Goal: Task Accomplishment & Management: Manage account settings

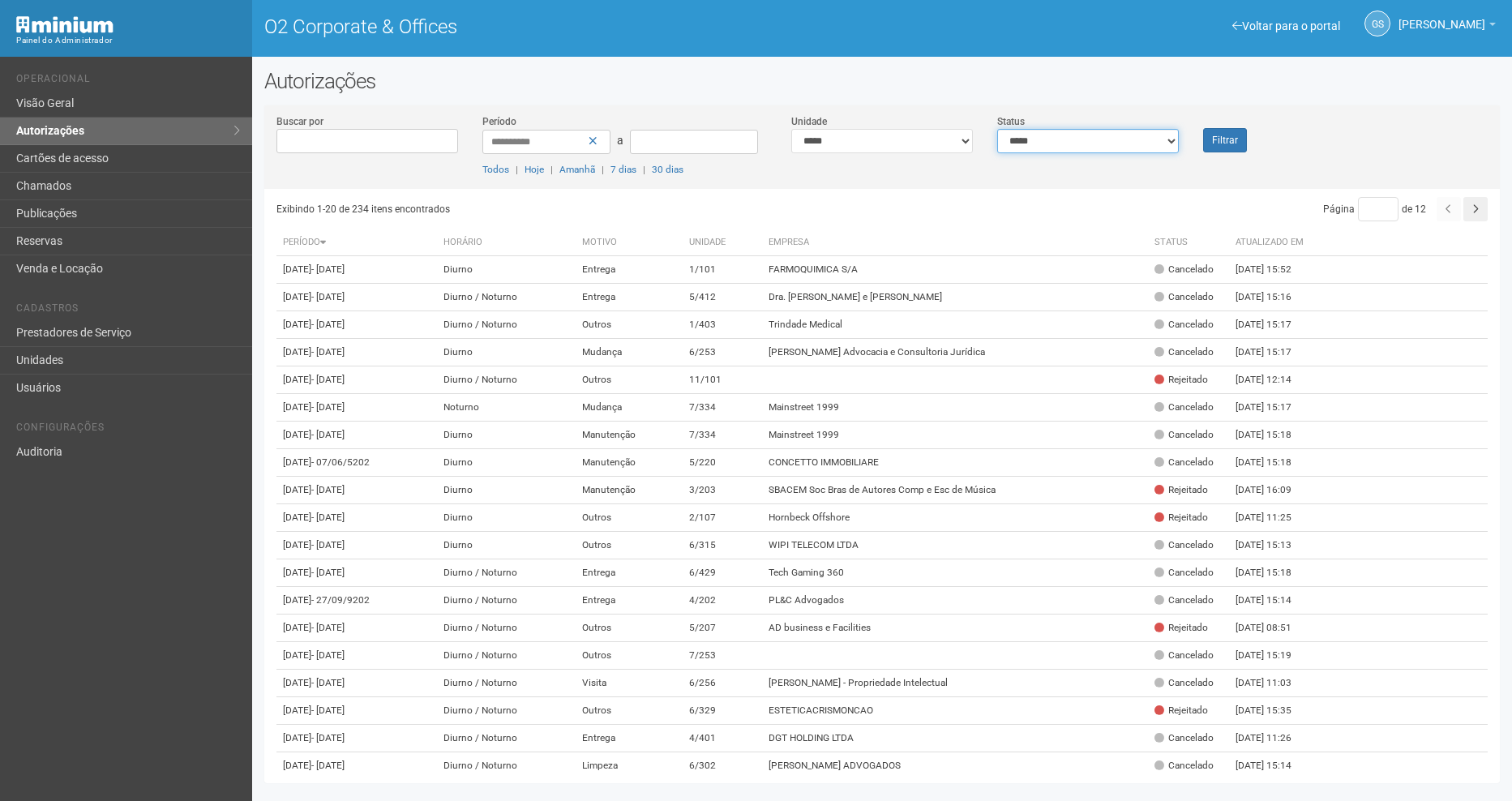
drag, startPoint x: 0, startPoint y: 0, endPoint x: 1108, endPoint y: 149, distance: 1118.0
click at [1123, 139] on select "**********" at bounding box center [1088, 140] width 182 height 24
select select "*"
click at [997, 129] on select "**********" at bounding box center [1088, 140] width 182 height 24
click at [1220, 138] on button "Filtrar" at bounding box center [1224, 139] width 44 height 24
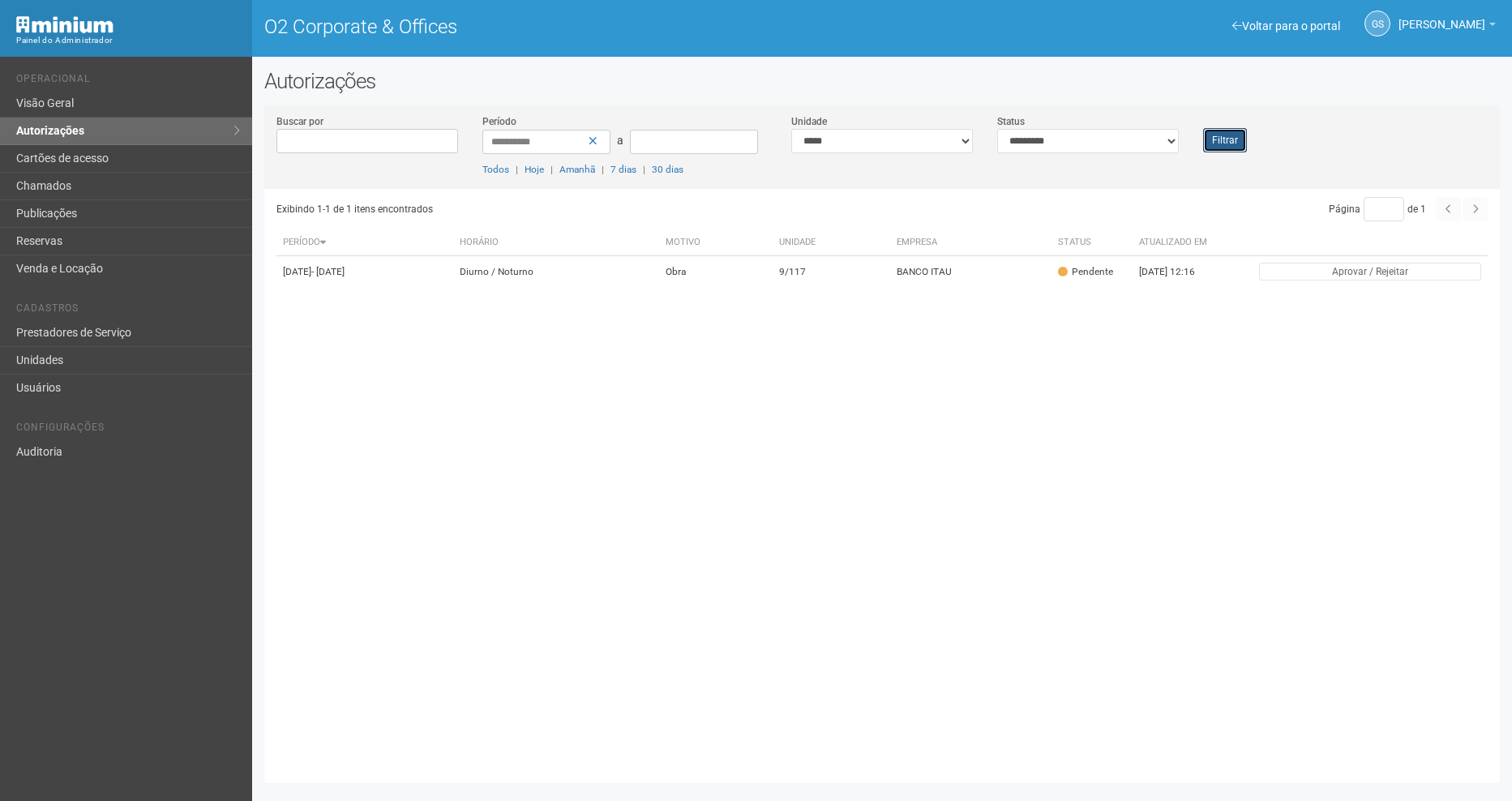
click at [1220, 138] on button "Filtrar" at bounding box center [1224, 139] width 44 height 24
click at [1223, 144] on button "Filtrar" at bounding box center [1224, 139] width 44 height 24
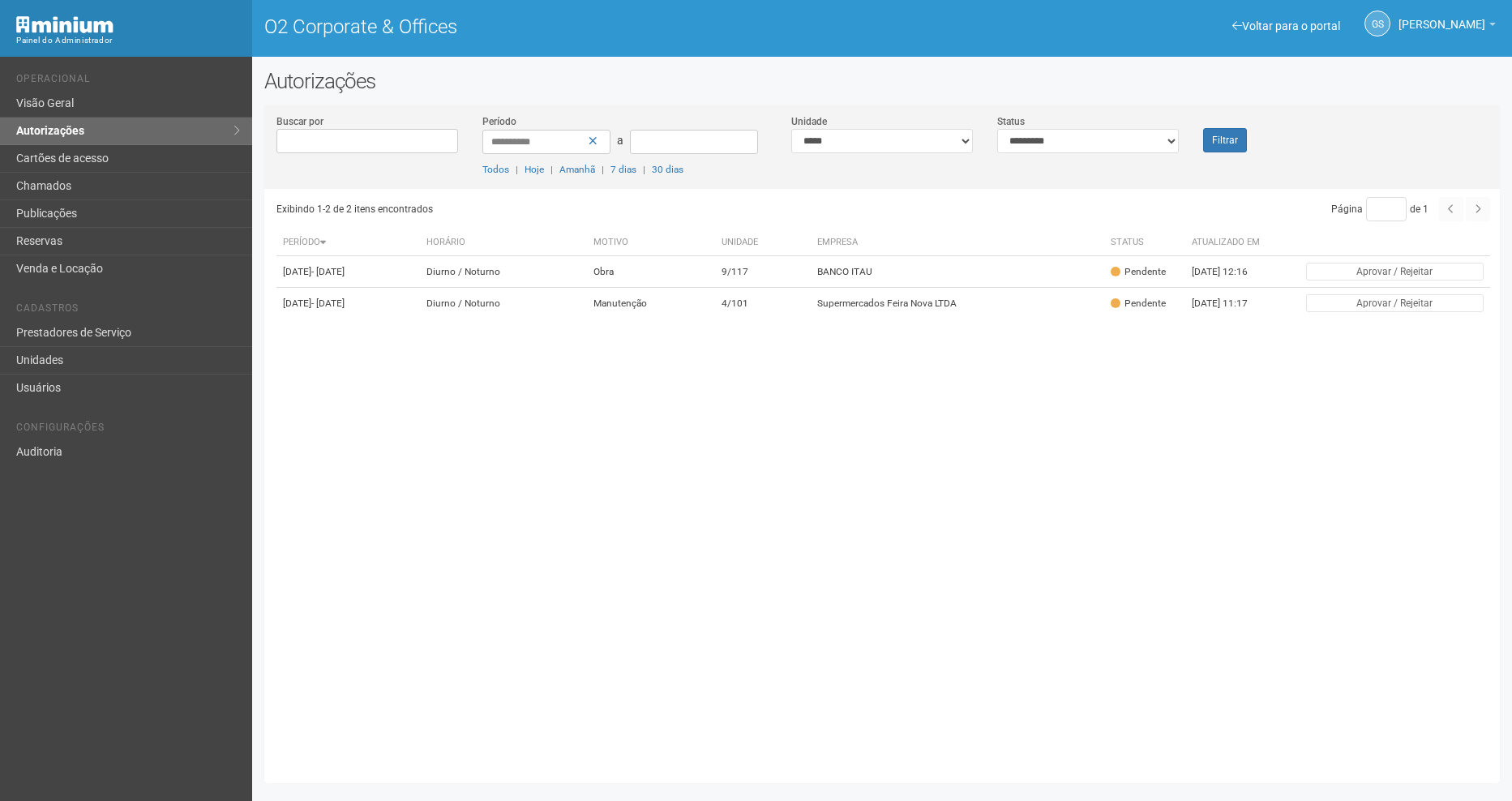
click at [882, 344] on div "Exibindo 1-2 de 2 itens encontrados Página * de 1 Período Horário Motivo Unidad…" at bounding box center [888, 480] width 1223 height 583
click at [874, 320] on td "Supermercados Feira Nova LTDA" at bounding box center [957, 304] width 294 height 32
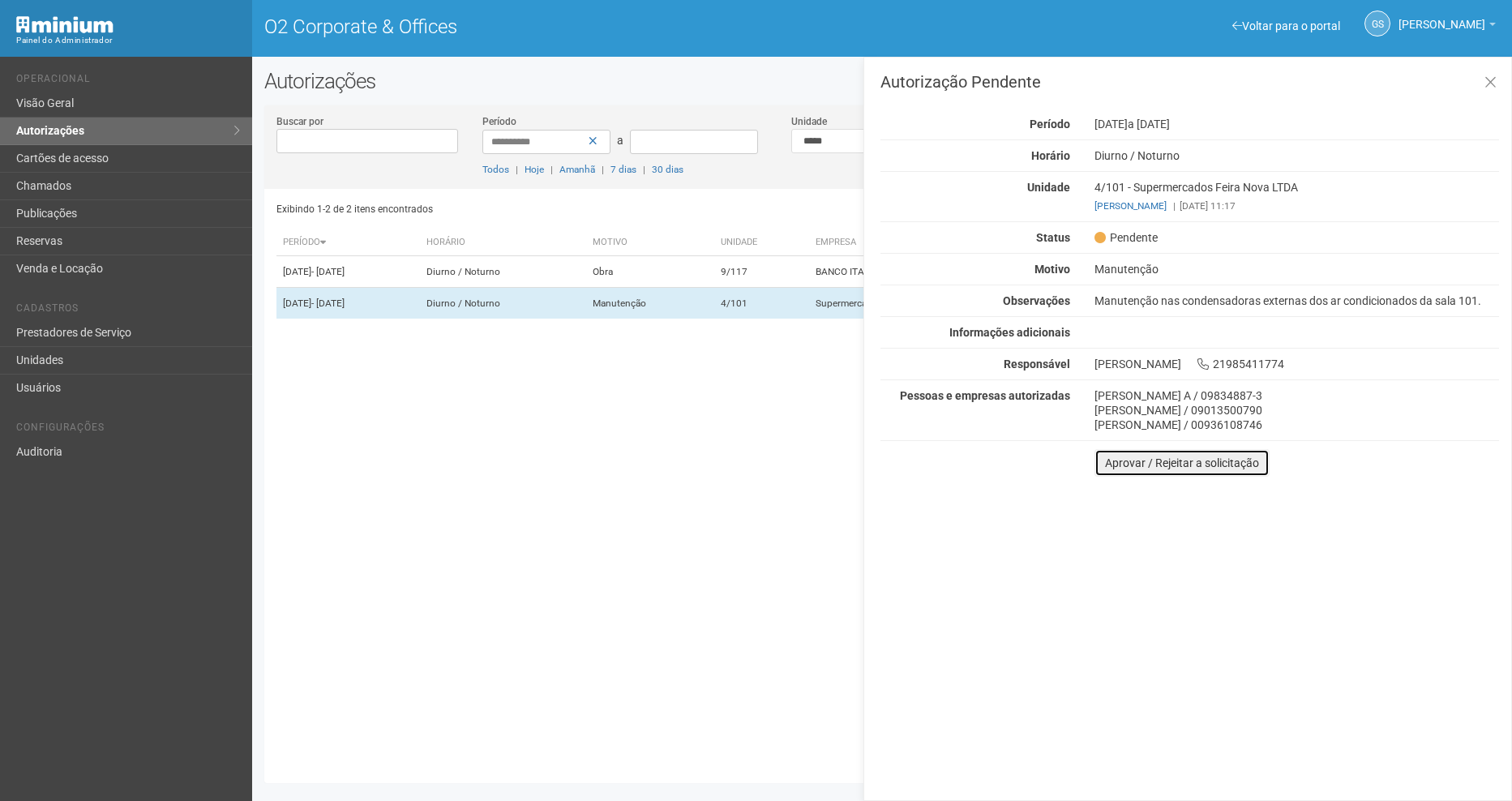
click at [1168, 454] on button "Aprovar / Rejeitar a solicitação" at bounding box center [1182, 463] width 175 height 28
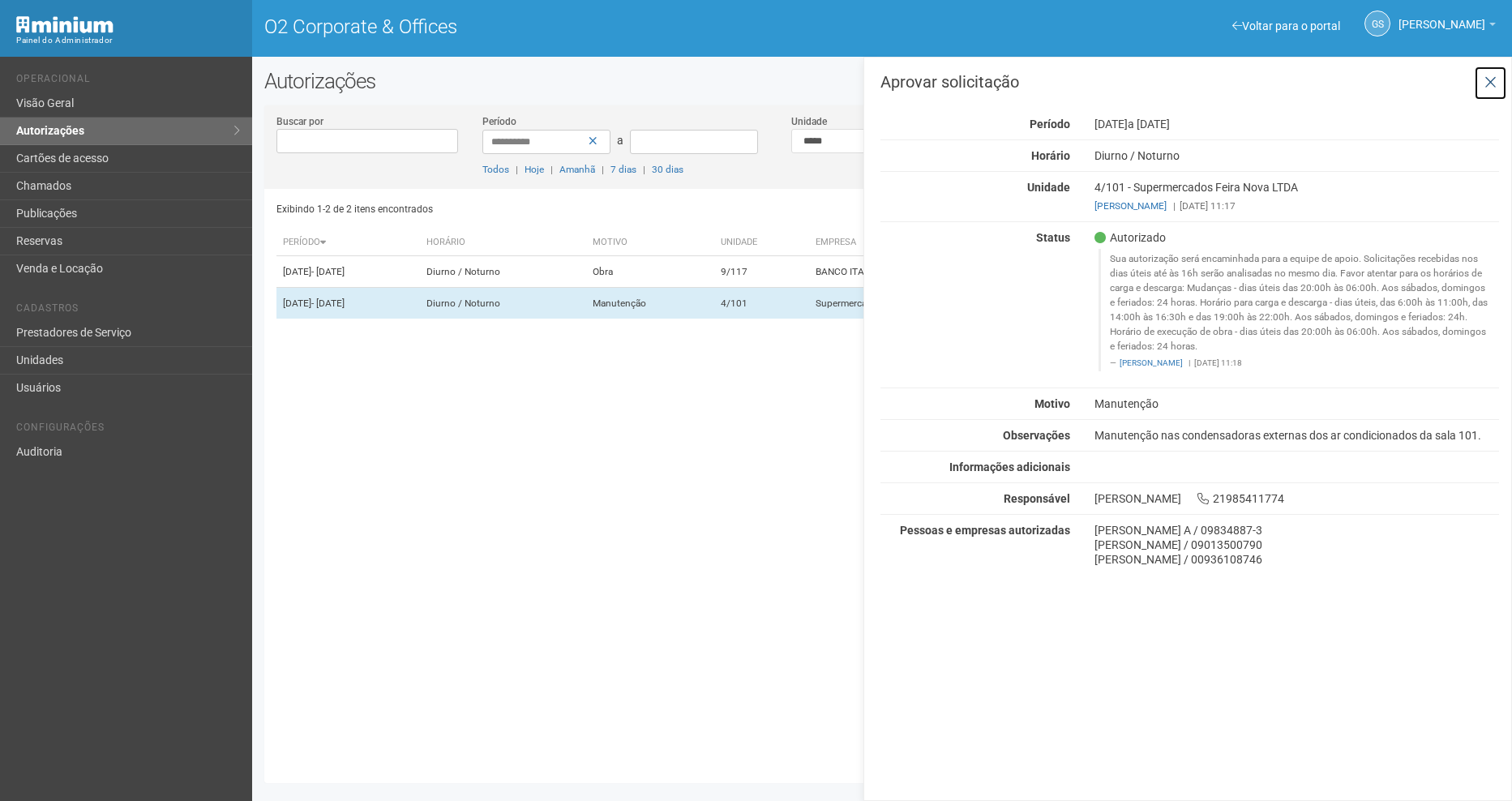
click at [1492, 87] on icon at bounding box center [1491, 83] width 12 height 16
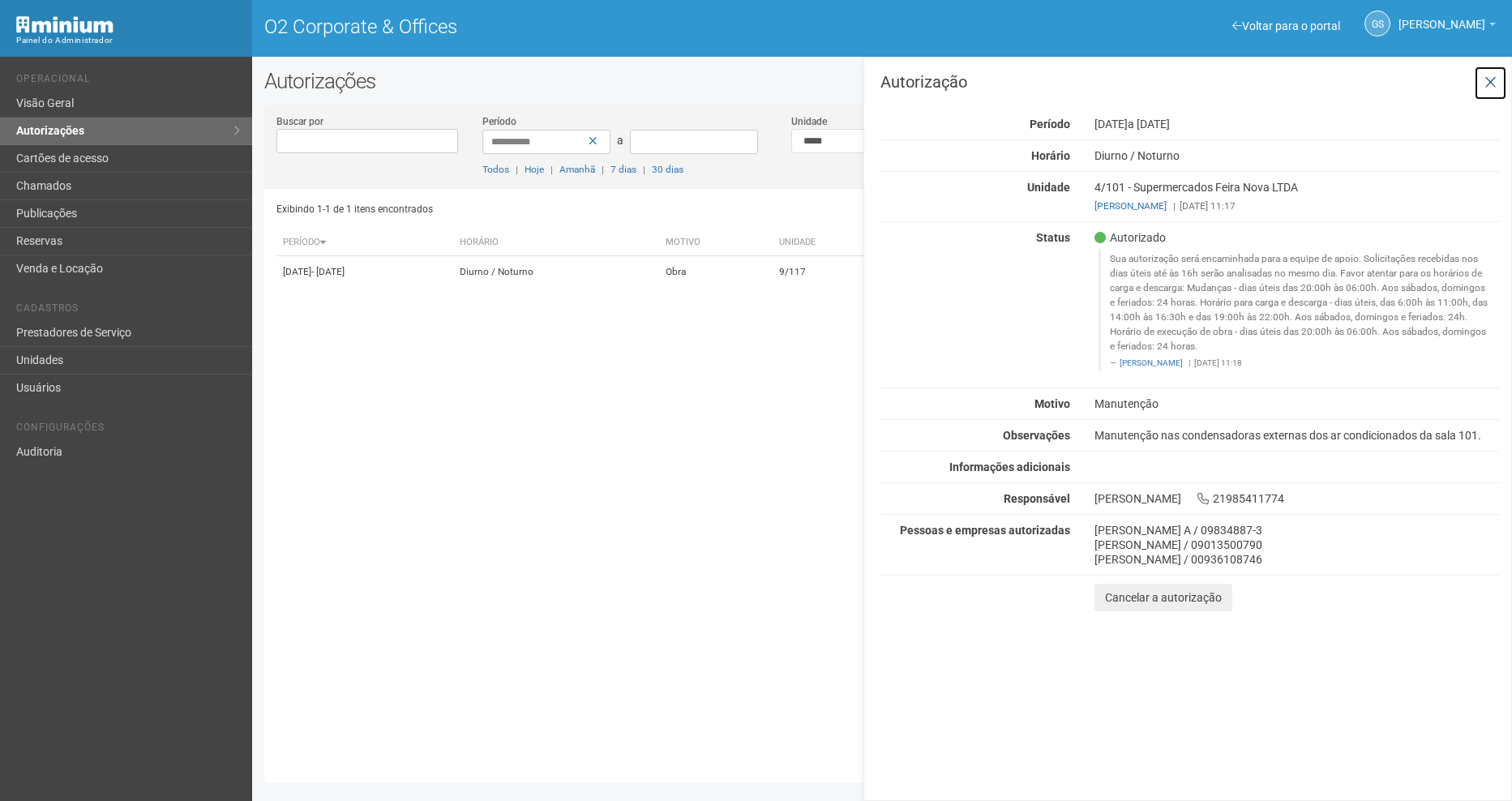
click at [1485, 81] on icon at bounding box center [1491, 83] width 12 height 16
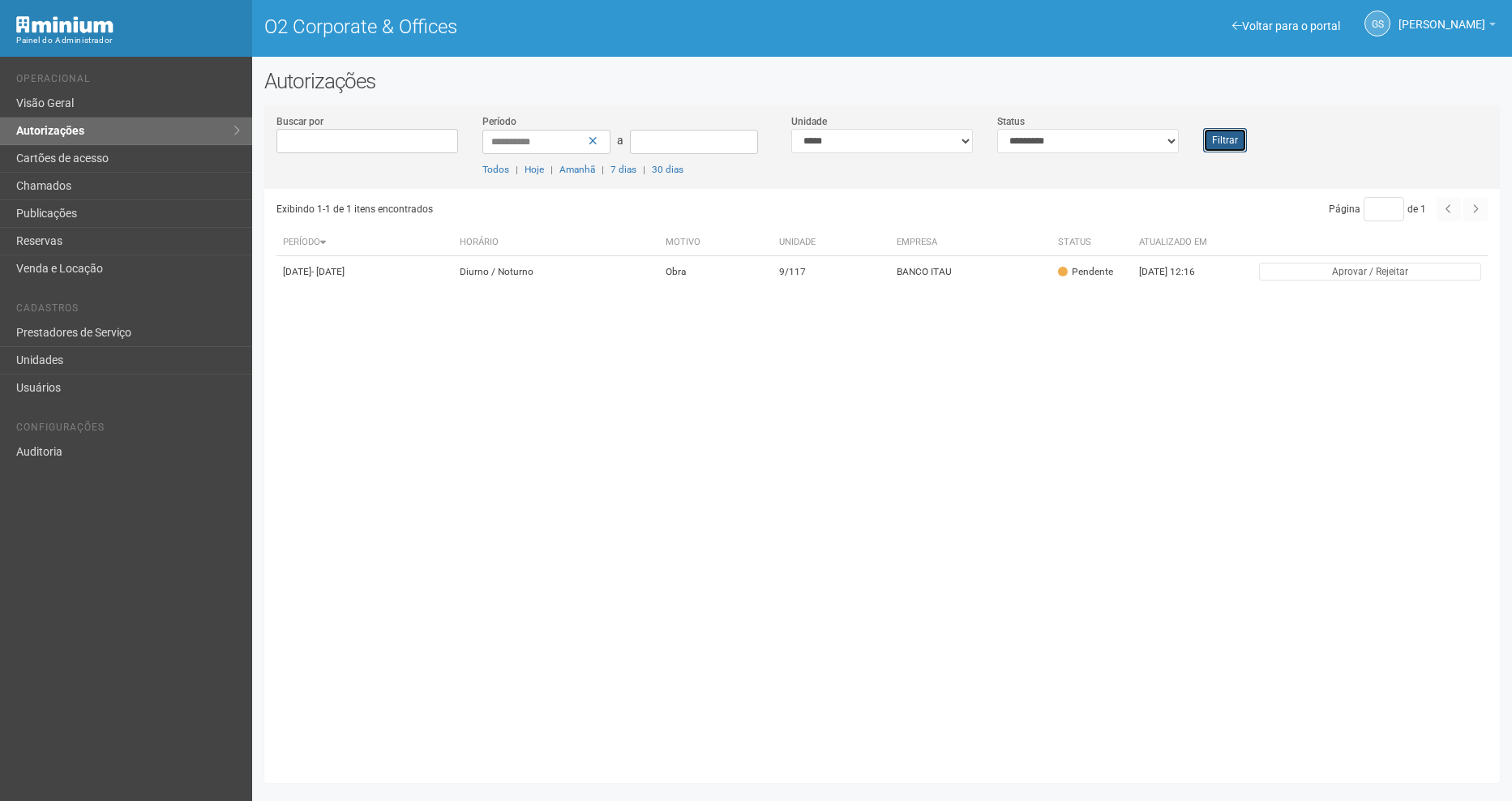
click at [1214, 143] on button "Filtrar" at bounding box center [1224, 139] width 44 height 24
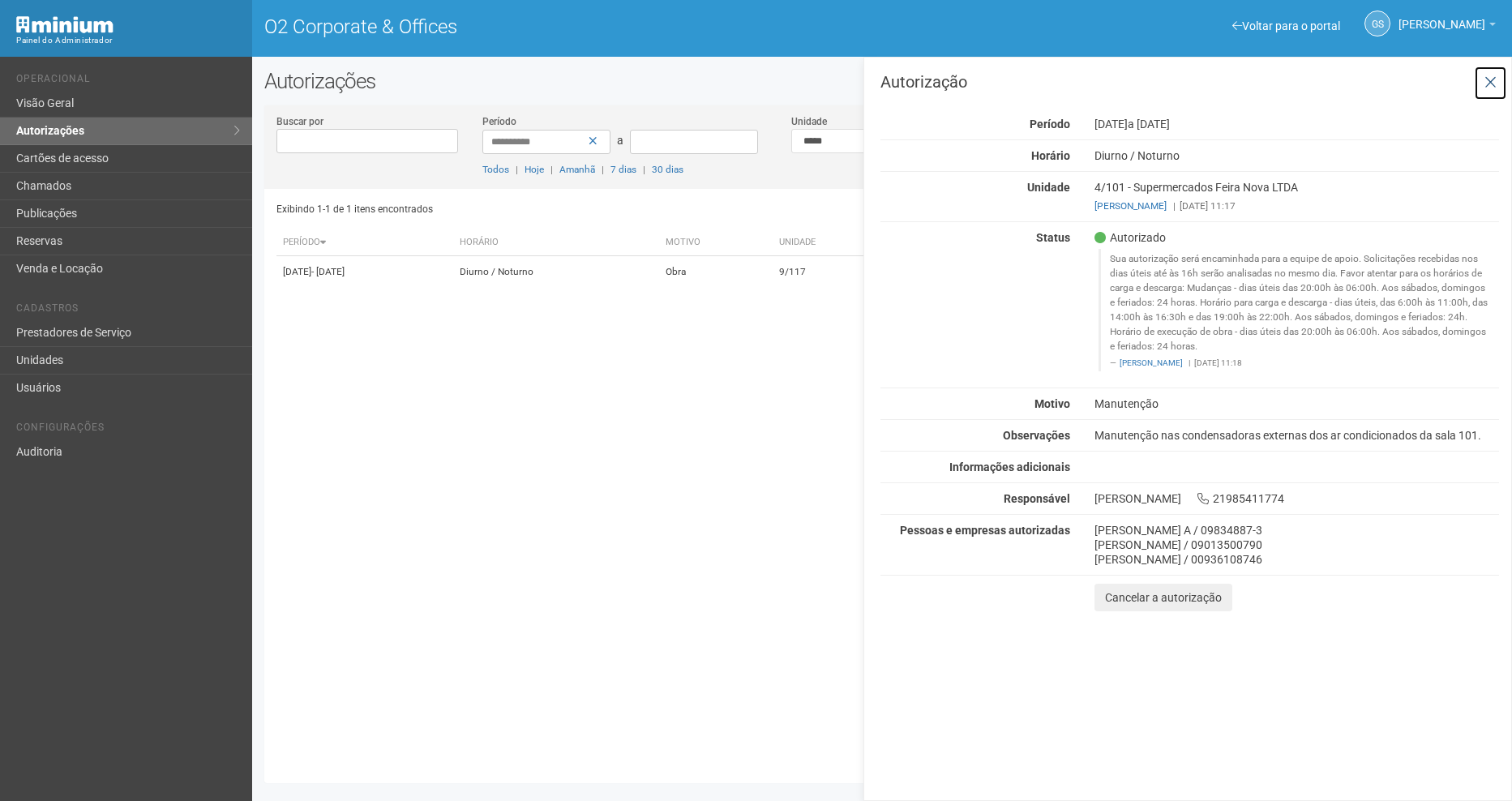
click at [1492, 79] on icon at bounding box center [1491, 83] width 12 height 16
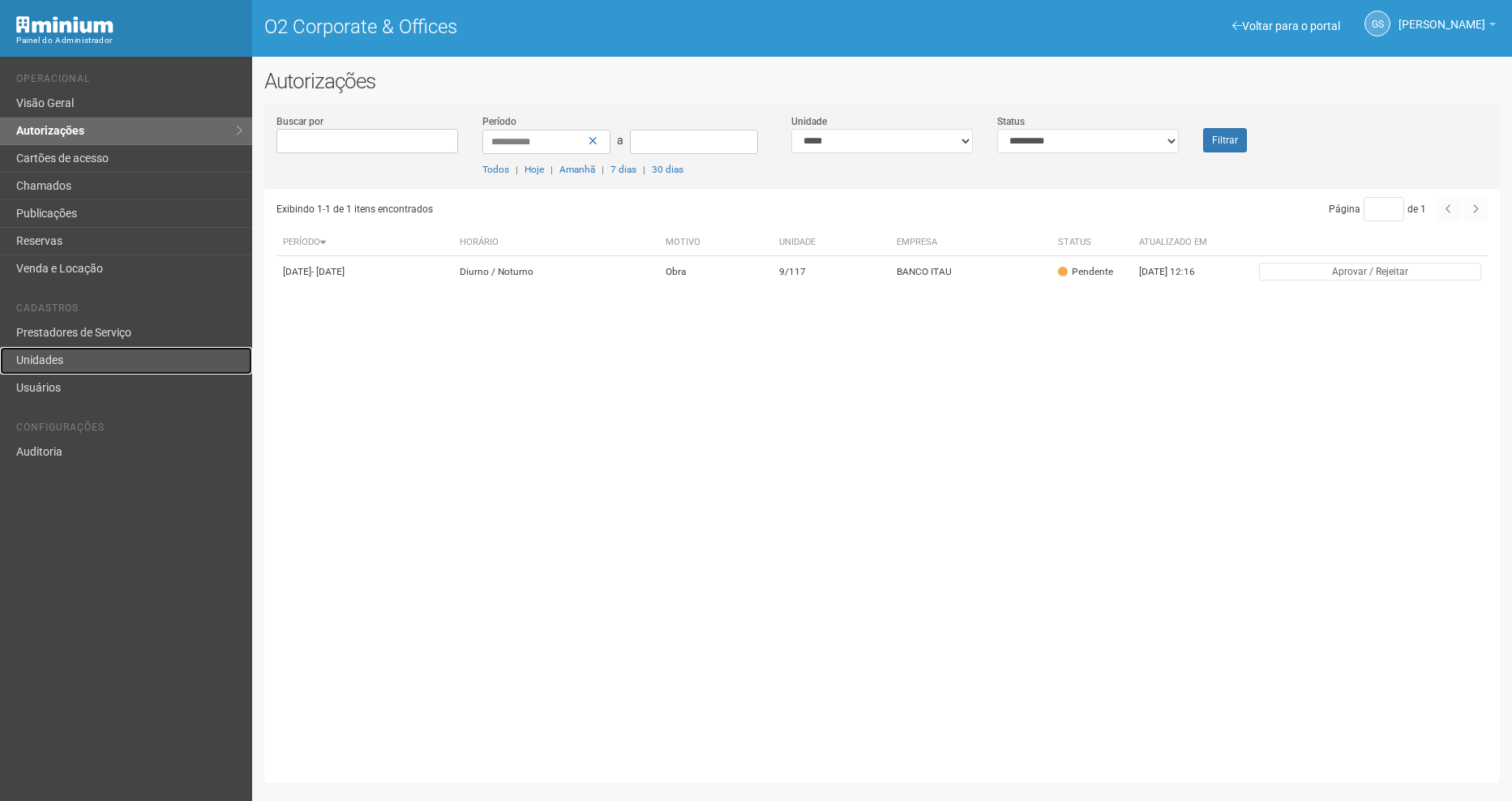
click at [51, 357] on link "Unidades" at bounding box center [126, 361] width 252 height 28
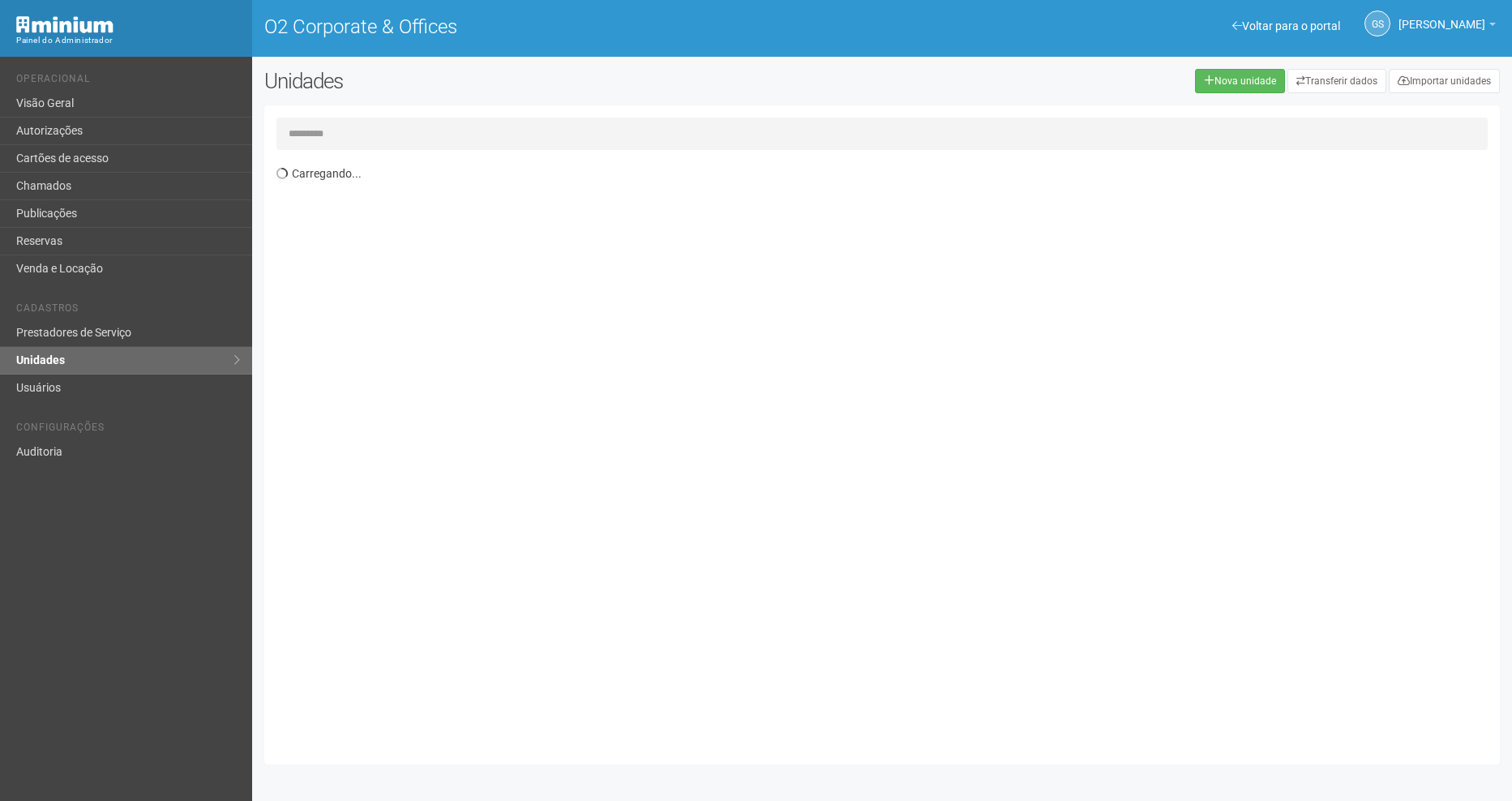
click at [330, 121] on input "text" at bounding box center [882, 133] width 1211 height 33
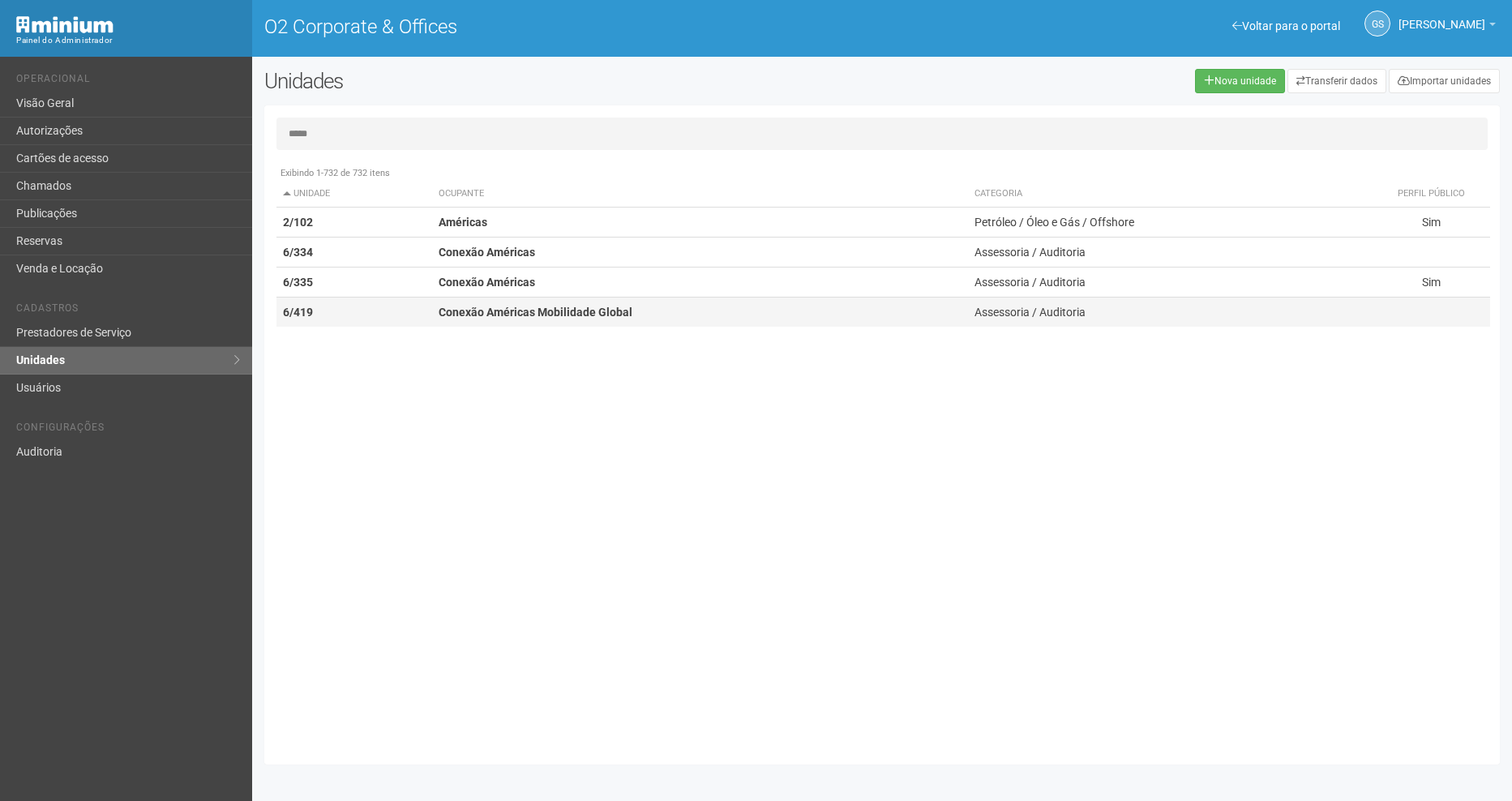
type input "*****"
click at [408, 305] on td "6/419" at bounding box center [354, 313] width 156 height 30
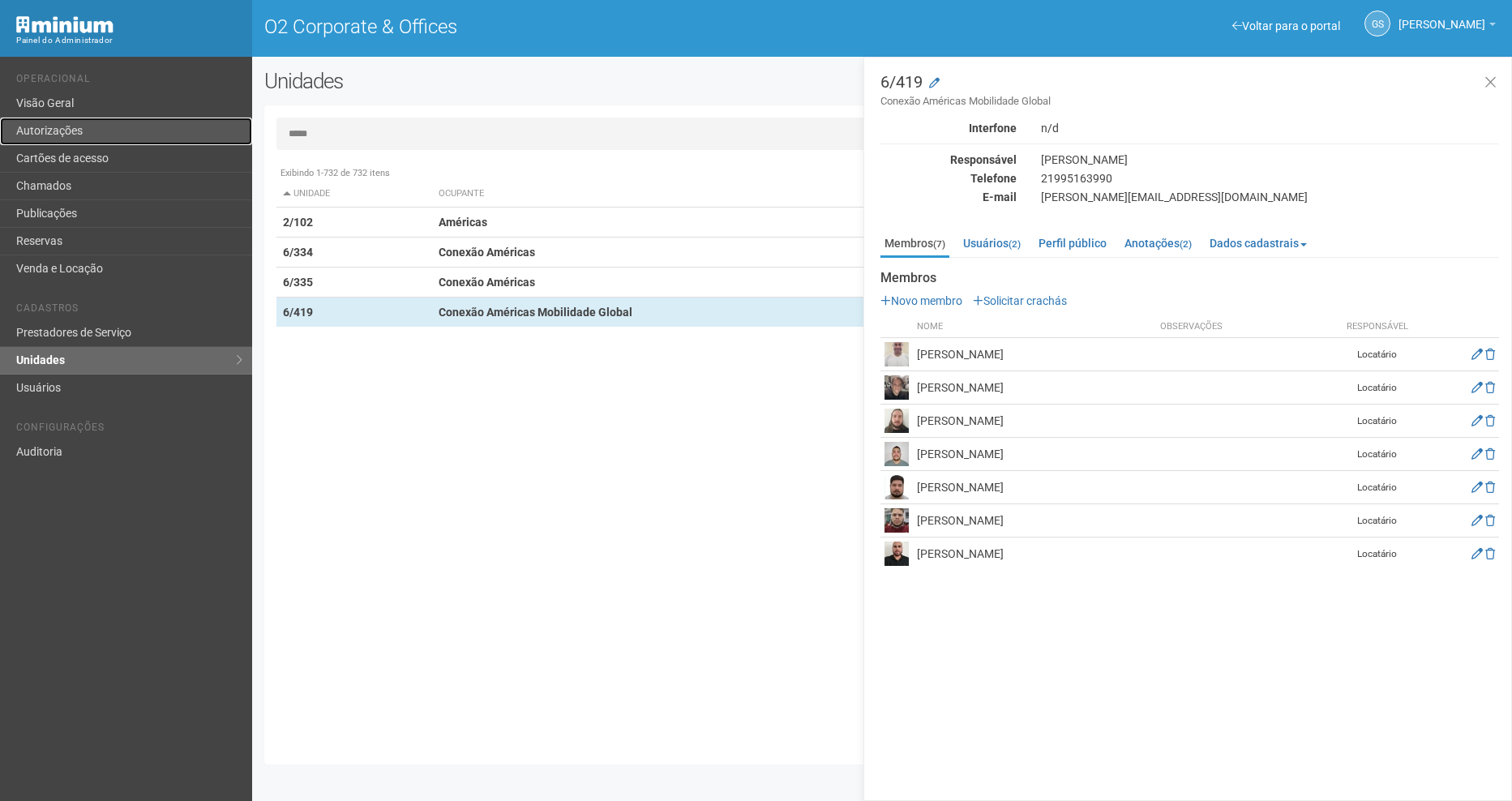
click at [62, 129] on link "Autorizações" at bounding box center [126, 131] width 252 height 28
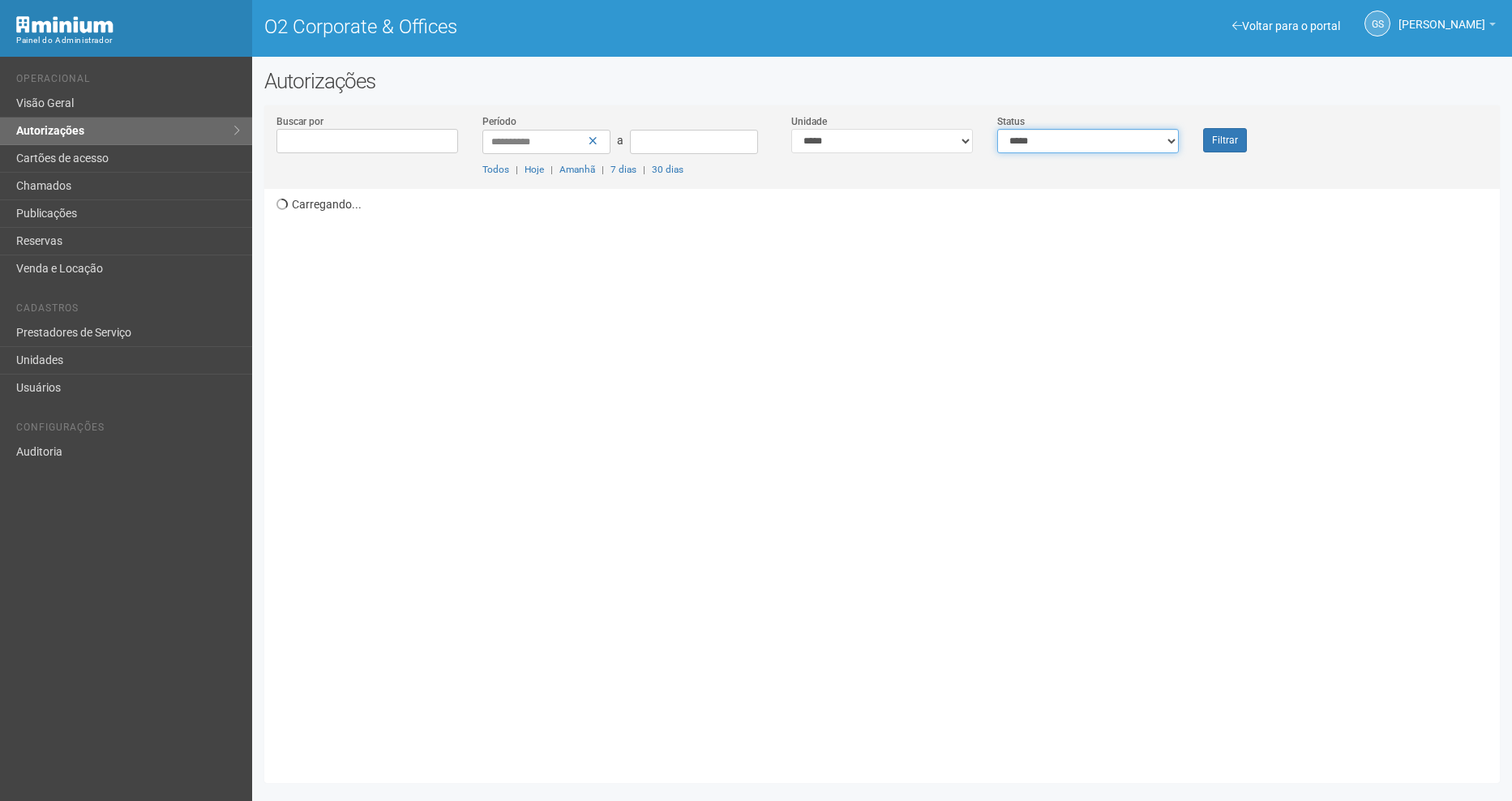
click at [1065, 147] on select "**********" at bounding box center [1088, 140] width 182 height 24
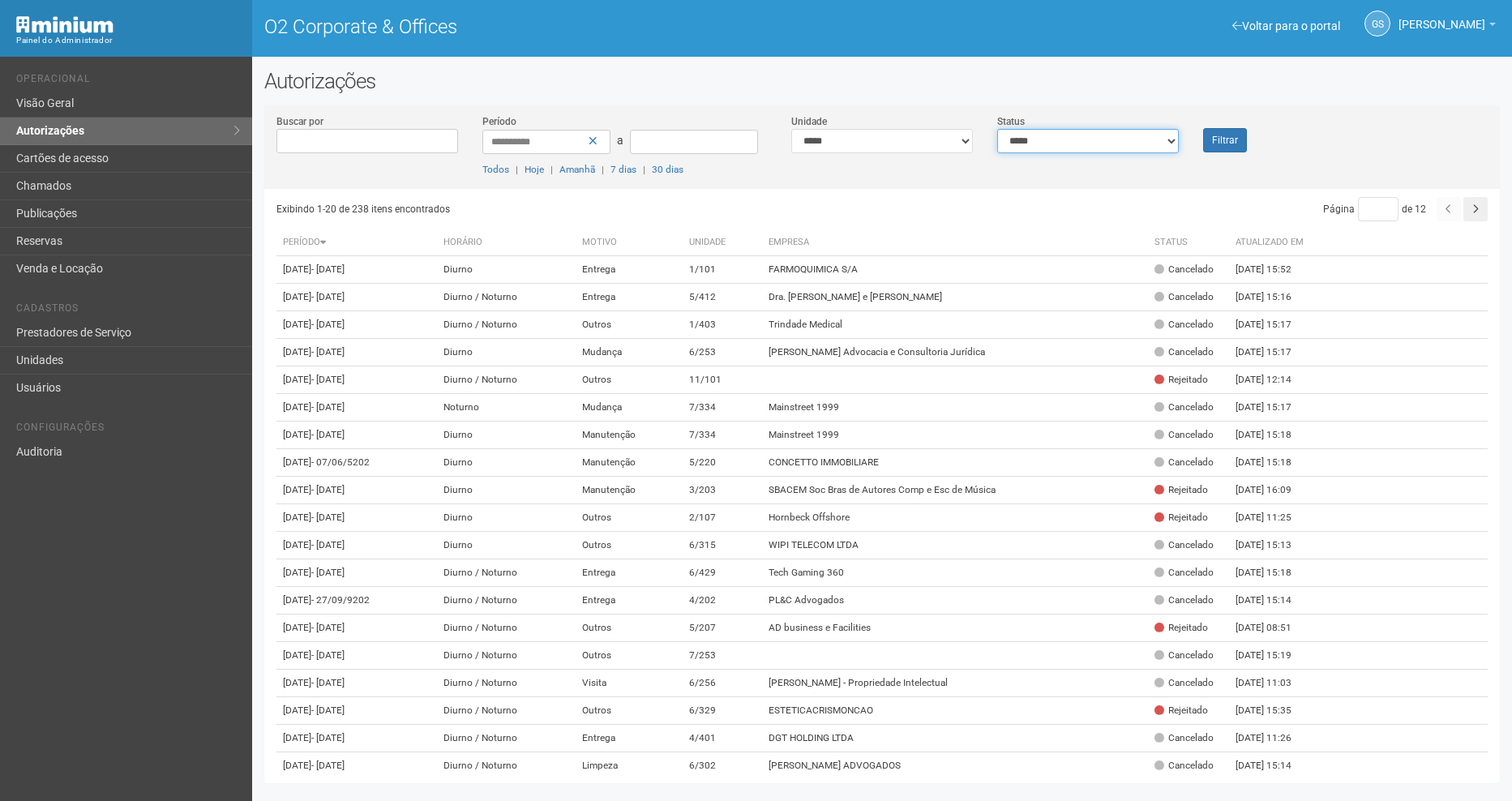
select select "*"
click at [997, 129] on select "**********" at bounding box center [1088, 140] width 182 height 24
click at [1239, 142] on button "Filtrar" at bounding box center [1224, 139] width 44 height 24
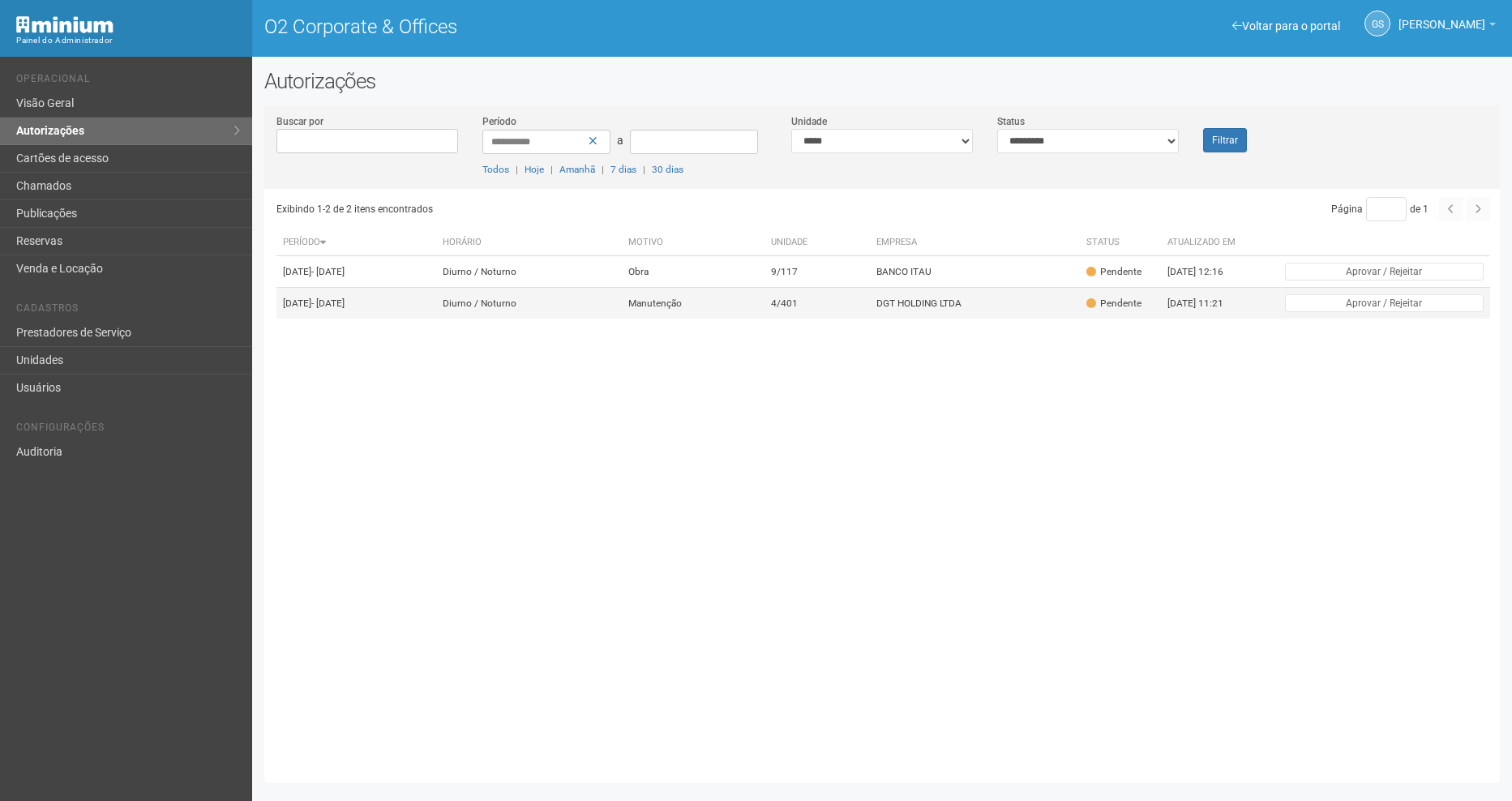
click at [927, 320] on td "DGT HOLDING LTDA" at bounding box center [975, 304] width 210 height 32
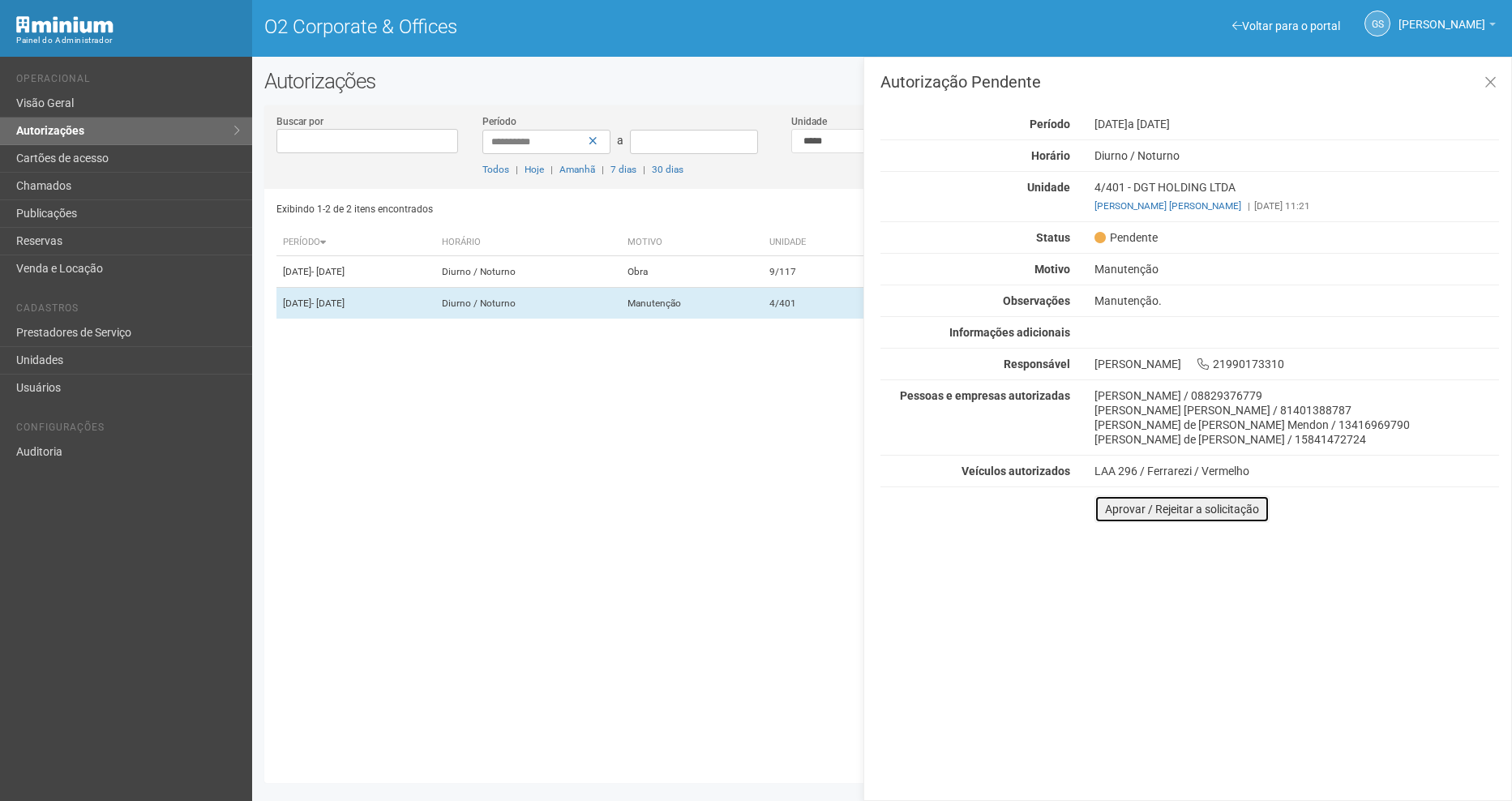
click at [1173, 512] on button "Aprovar / Rejeitar a solicitação" at bounding box center [1182, 509] width 175 height 28
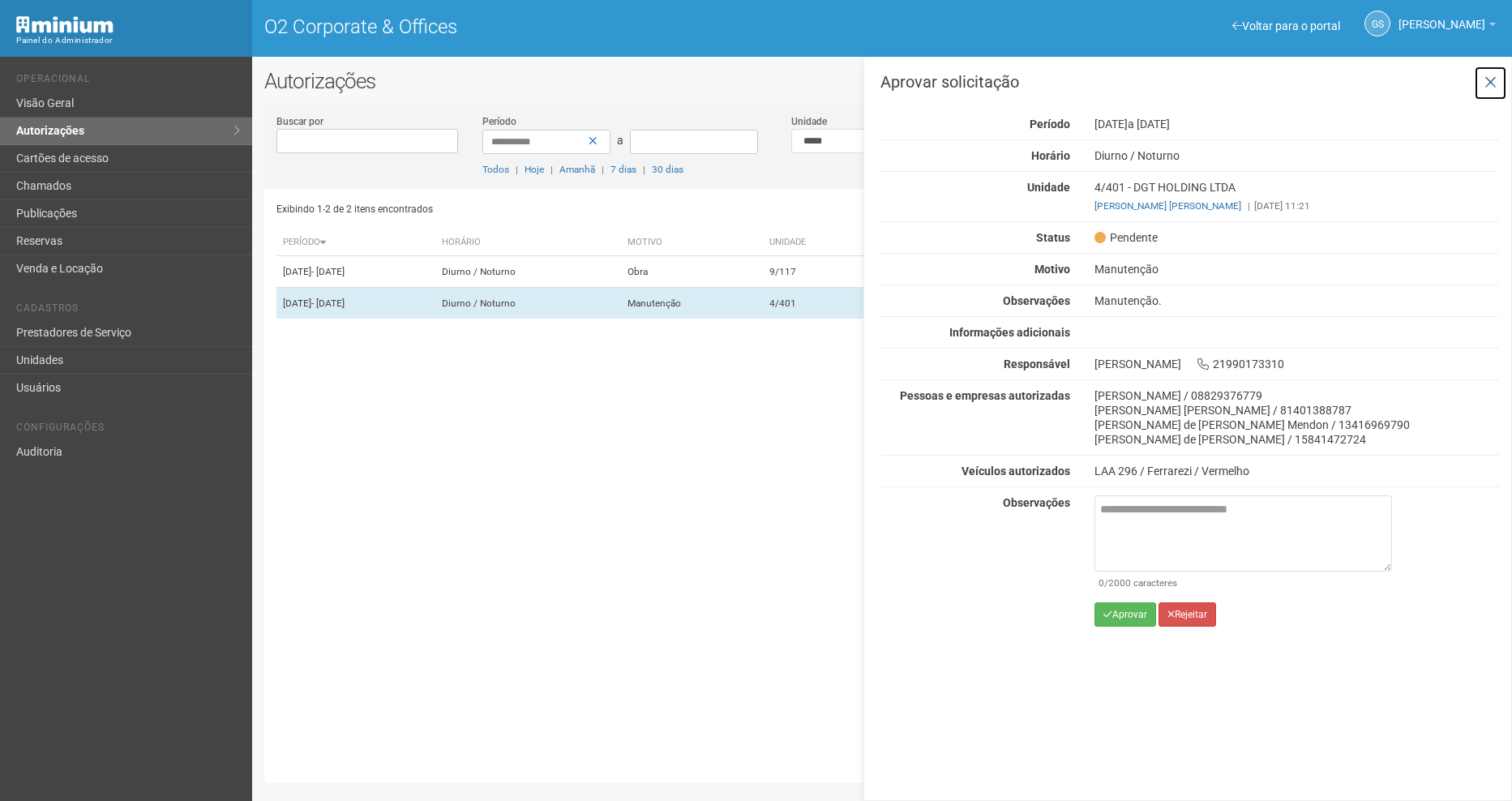
click at [1490, 76] on icon at bounding box center [1491, 83] width 12 height 16
click at [1492, 78] on icon at bounding box center [1491, 83] width 12 height 16
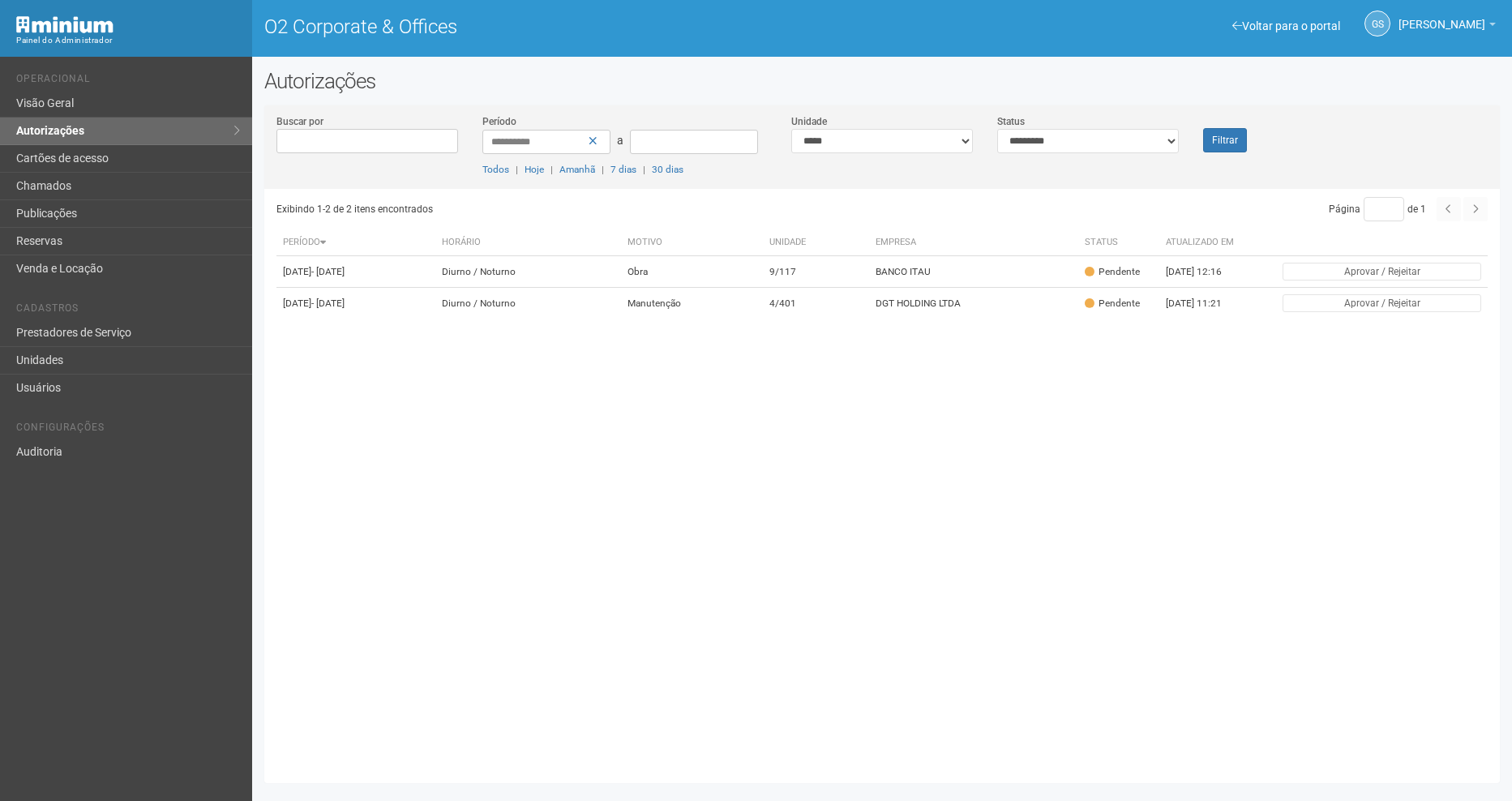
click at [1246, 138] on div "Filtrar" at bounding box center [1242, 133] width 103 height 39
click at [1219, 139] on button "Filtrar" at bounding box center [1224, 139] width 44 height 24
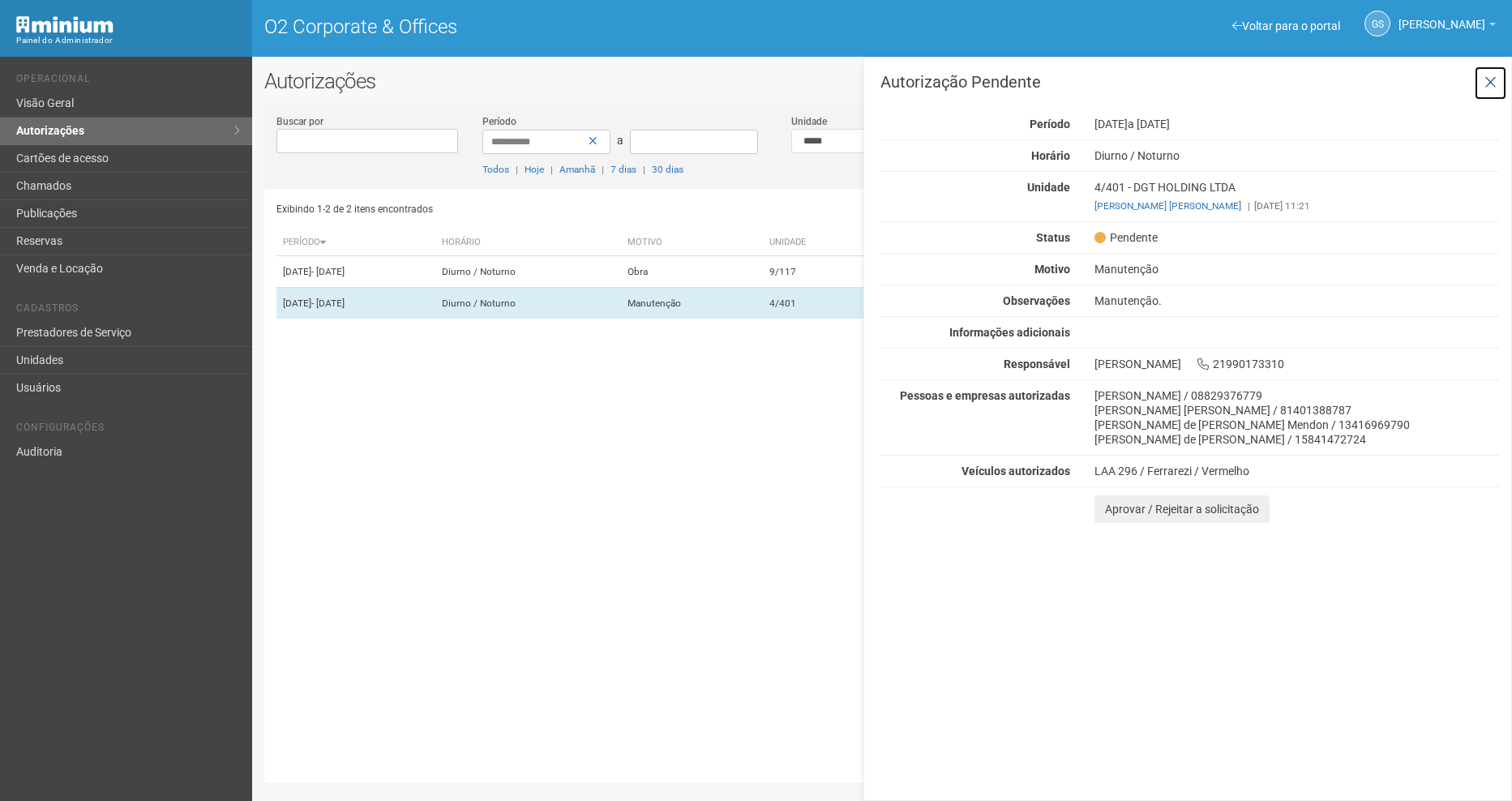
click at [1486, 91] on button at bounding box center [1490, 83] width 33 height 35
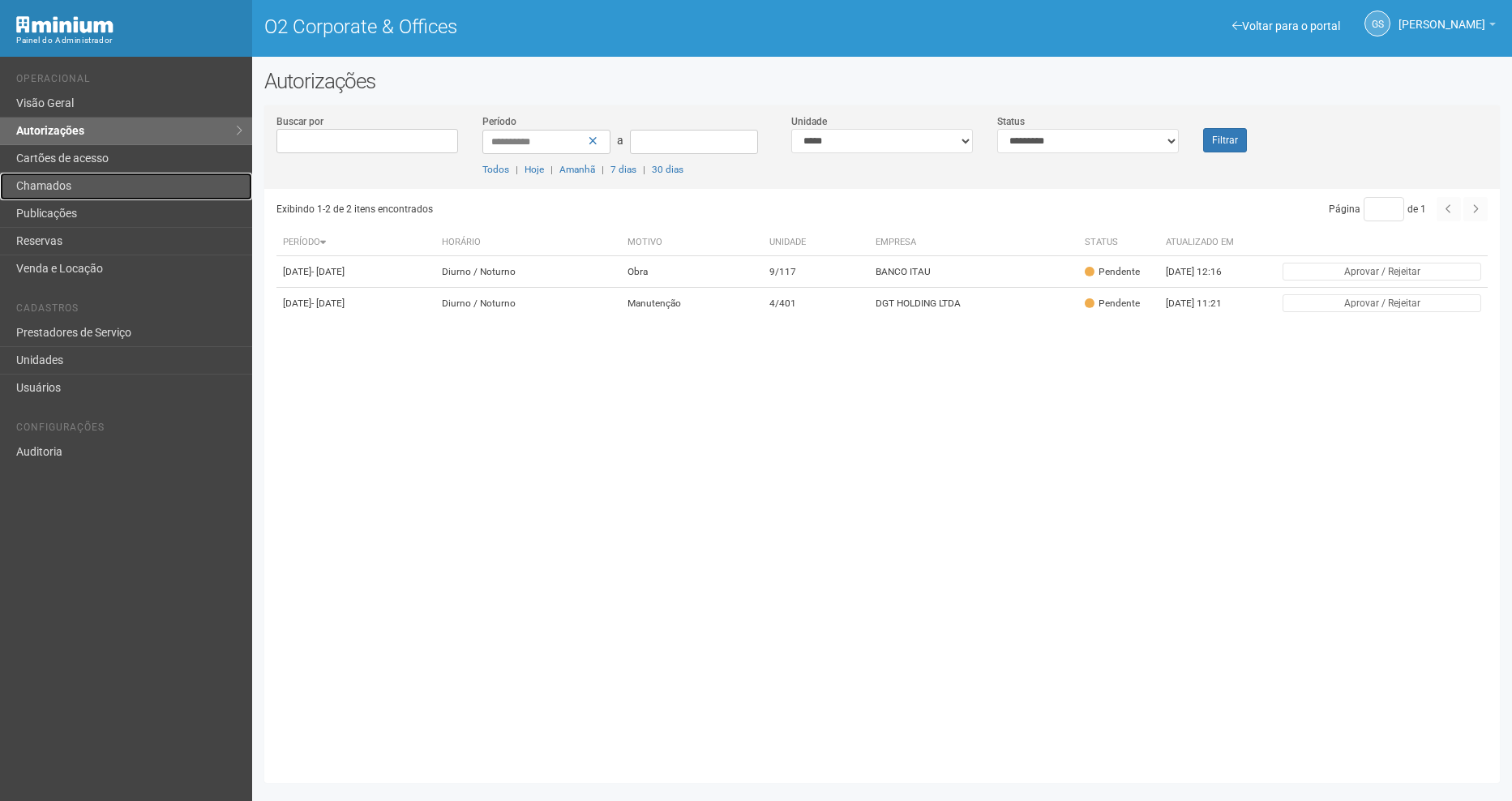
click at [103, 187] on link "Chamados" at bounding box center [126, 186] width 252 height 28
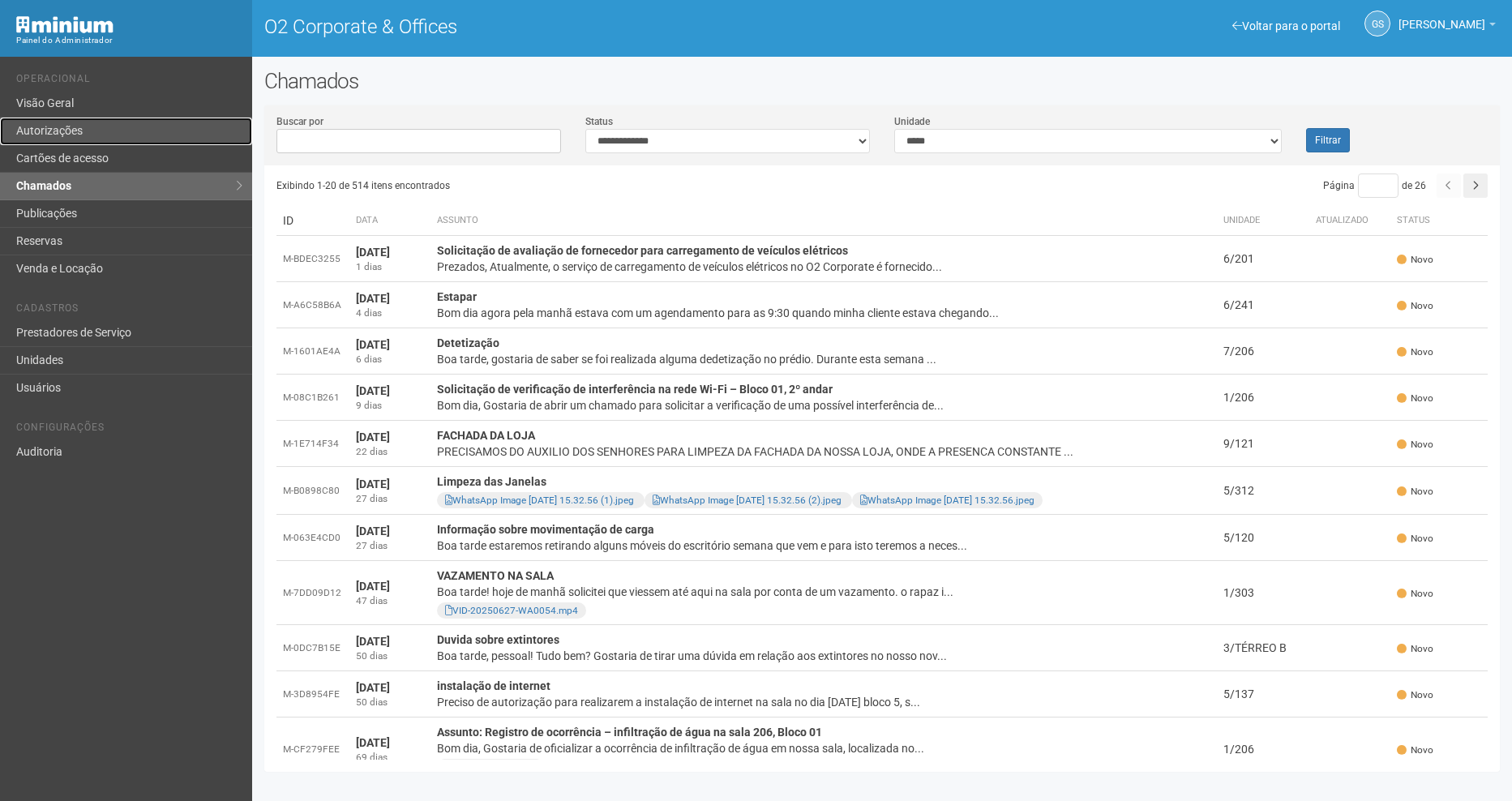
click at [70, 122] on link "Autorizações" at bounding box center [126, 131] width 252 height 28
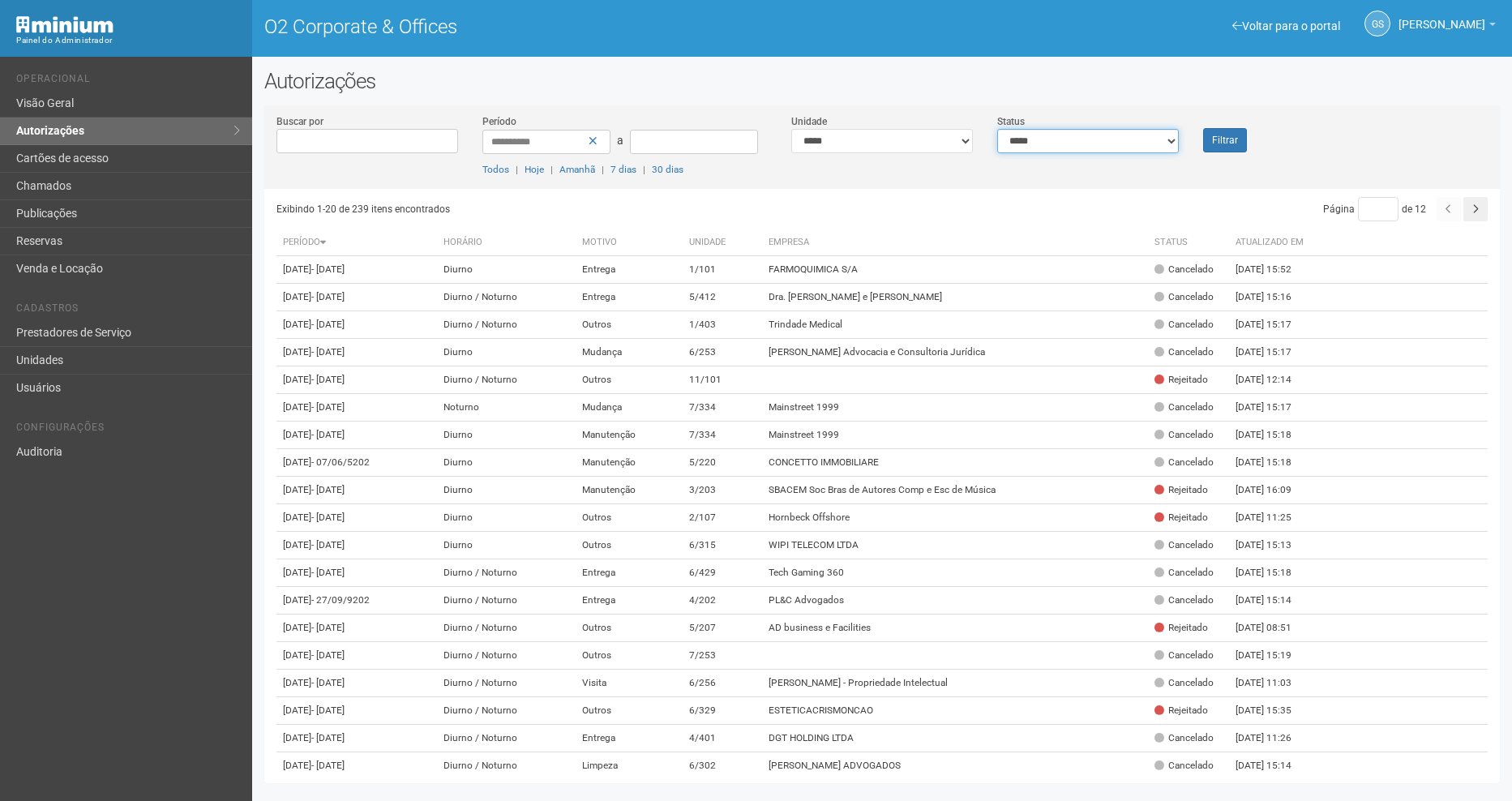
click at [1067, 136] on select "**********" at bounding box center [1088, 140] width 182 height 24
select select "*"
click at [997, 129] on select "**********" at bounding box center [1088, 140] width 182 height 24
click at [1234, 138] on button "Filtrar" at bounding box center [1224, 139] width 44 height 24
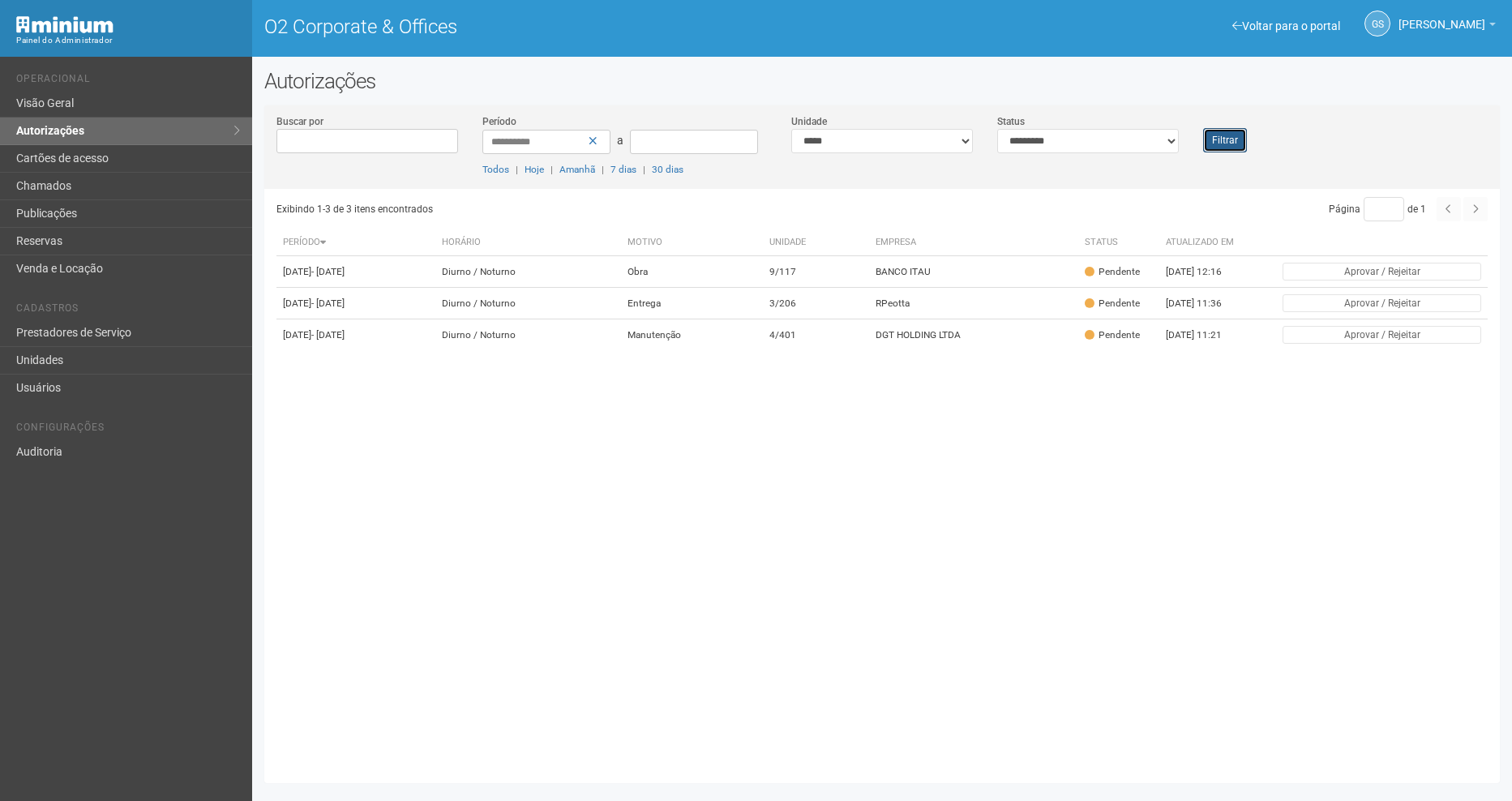
click at [1234, 138] on button "Filtrar" at bounding box center [1224, 139] width 44 height 24
click at [123, 363] on link "Unidades" at bounding box center [126, 361] width 252 height 28
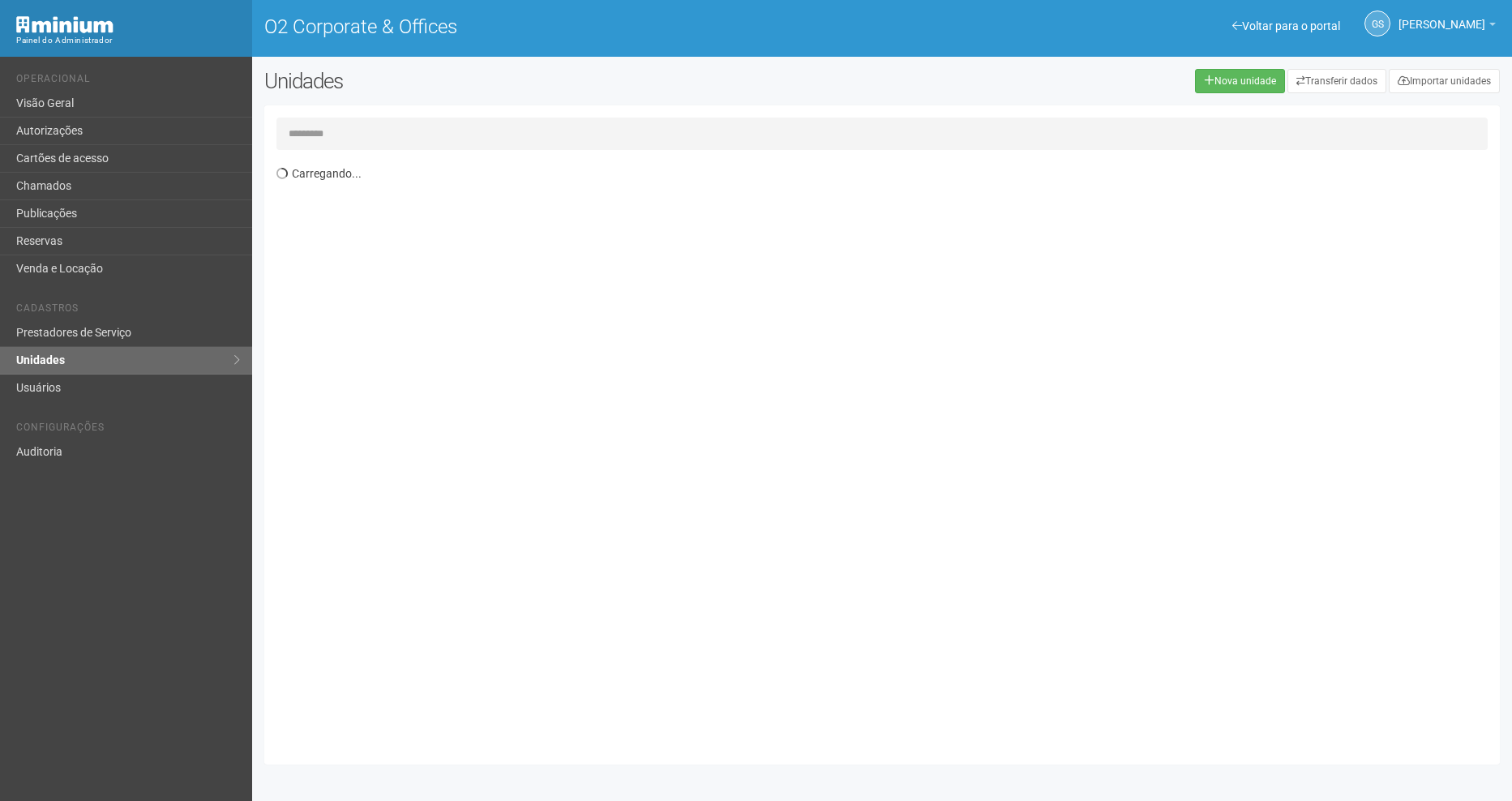
click at [326, 135] on input "text" at bounding box center [882, 133] width 1211 height 33
type input "*****"
click at [384, 202] on th "Unidade" at bounding box center [354, 194] width 156 height 27
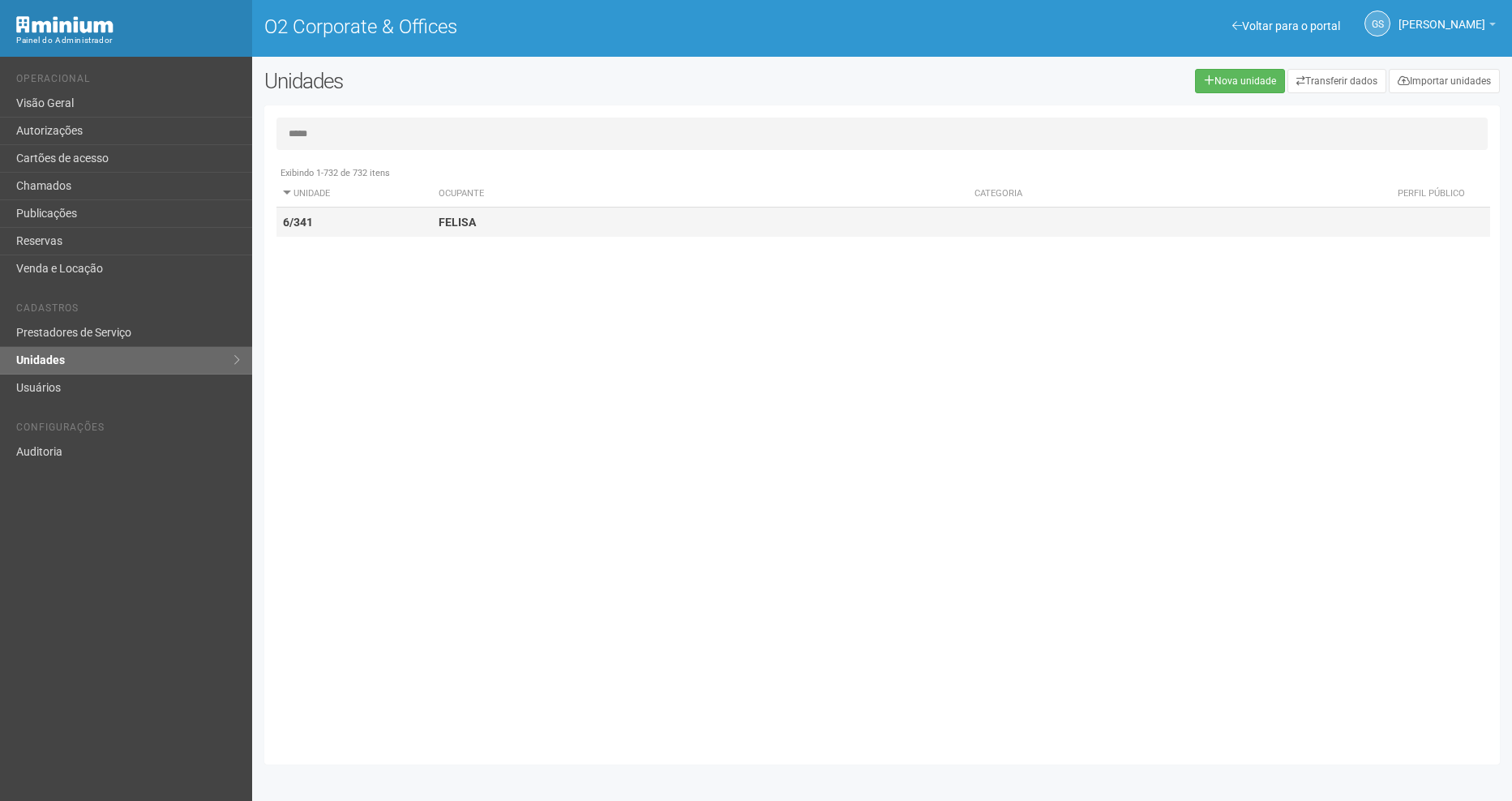
click at [384, 224] on td "6/341" at bounding box center [354, 223] width 156 height 30
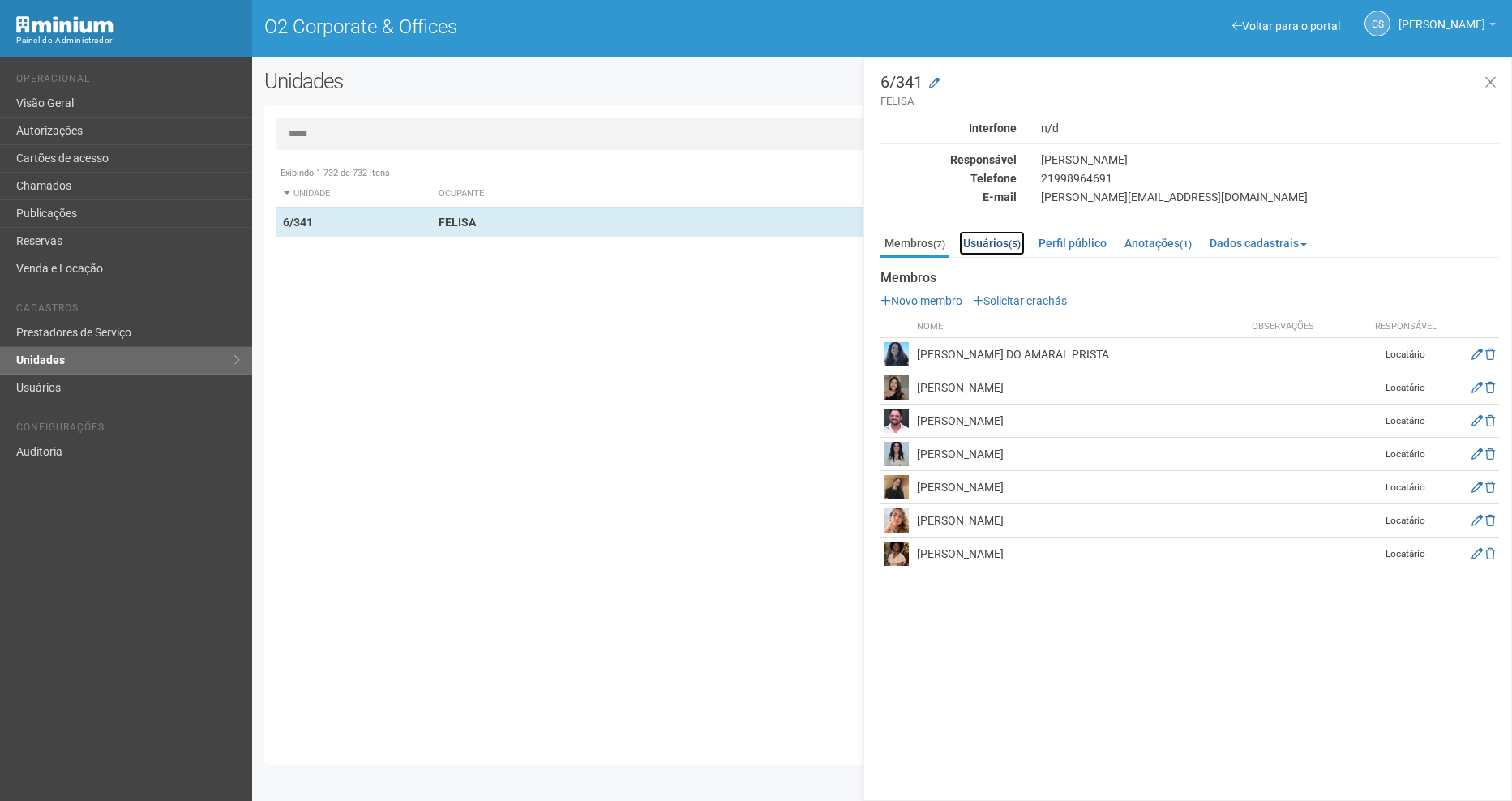
click at [993, 244] on link "Usuários (5)" at bounding box center [992, 242] width 66 height 24
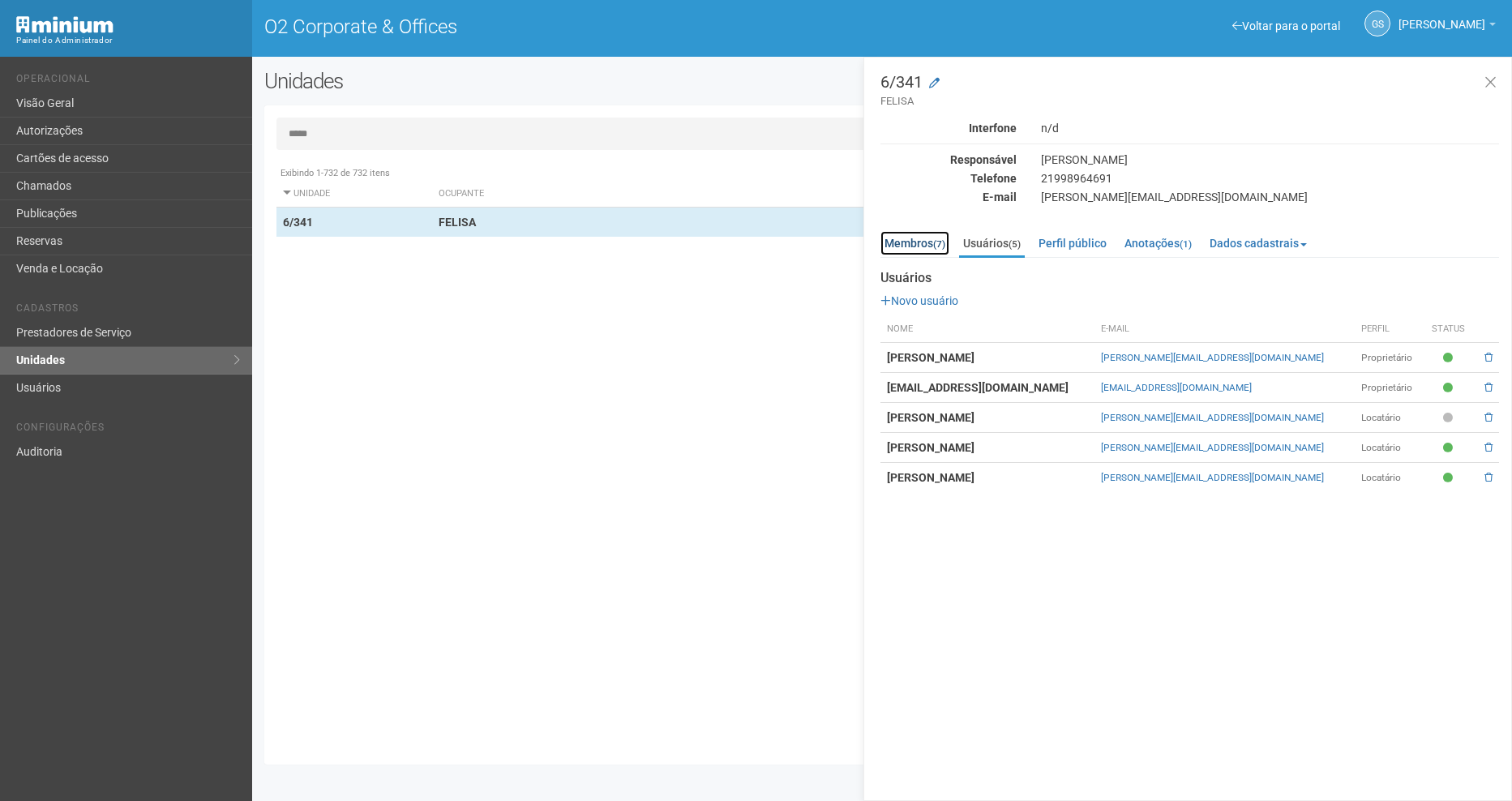
click at [906, 247] on link "Membros (7)" at bounding box center [915, 242] width 69 height 24
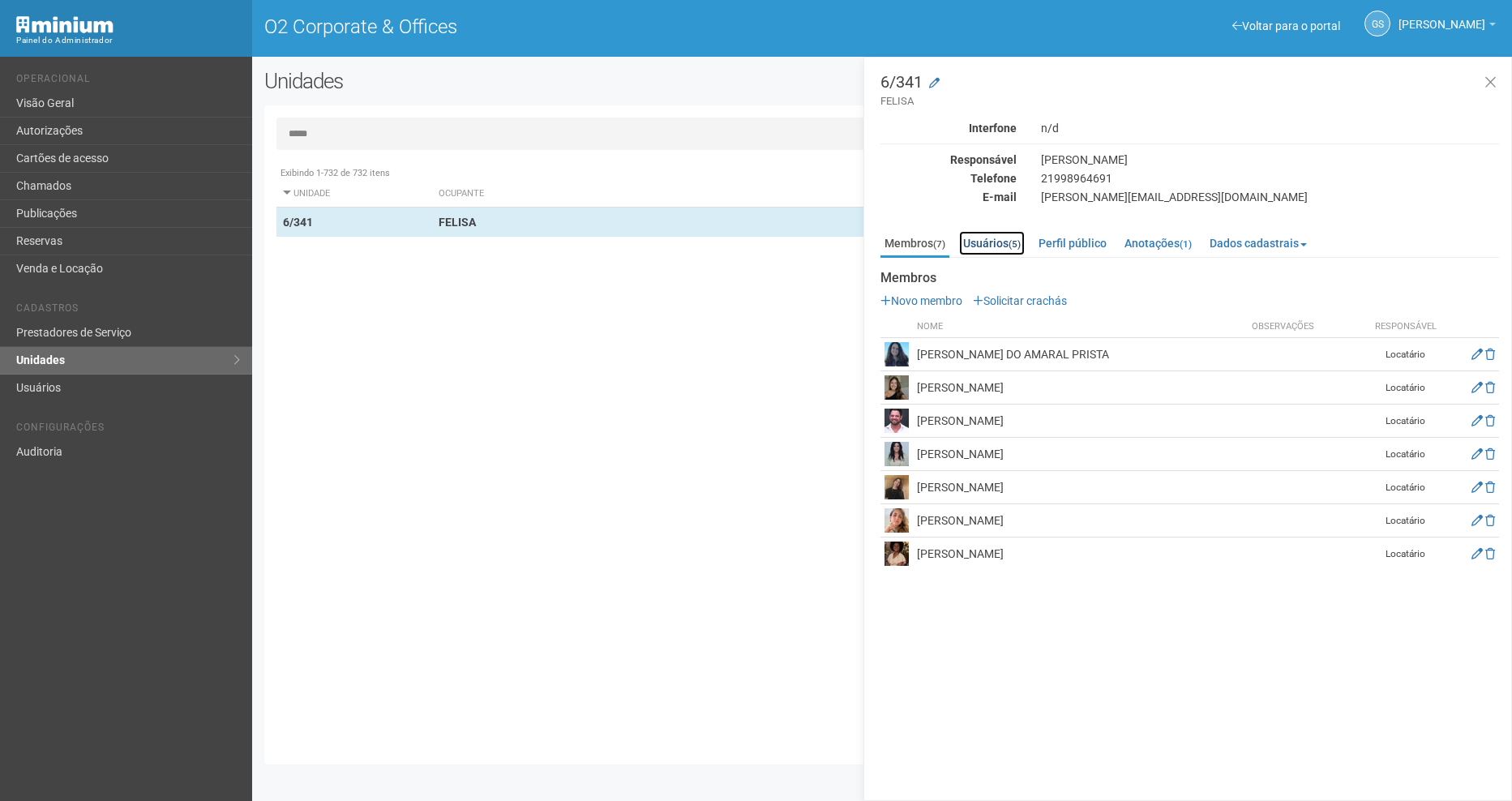
click at [990, 240] on link "Usuários (5)" at bounding box center [992, 242] width 66 height 24
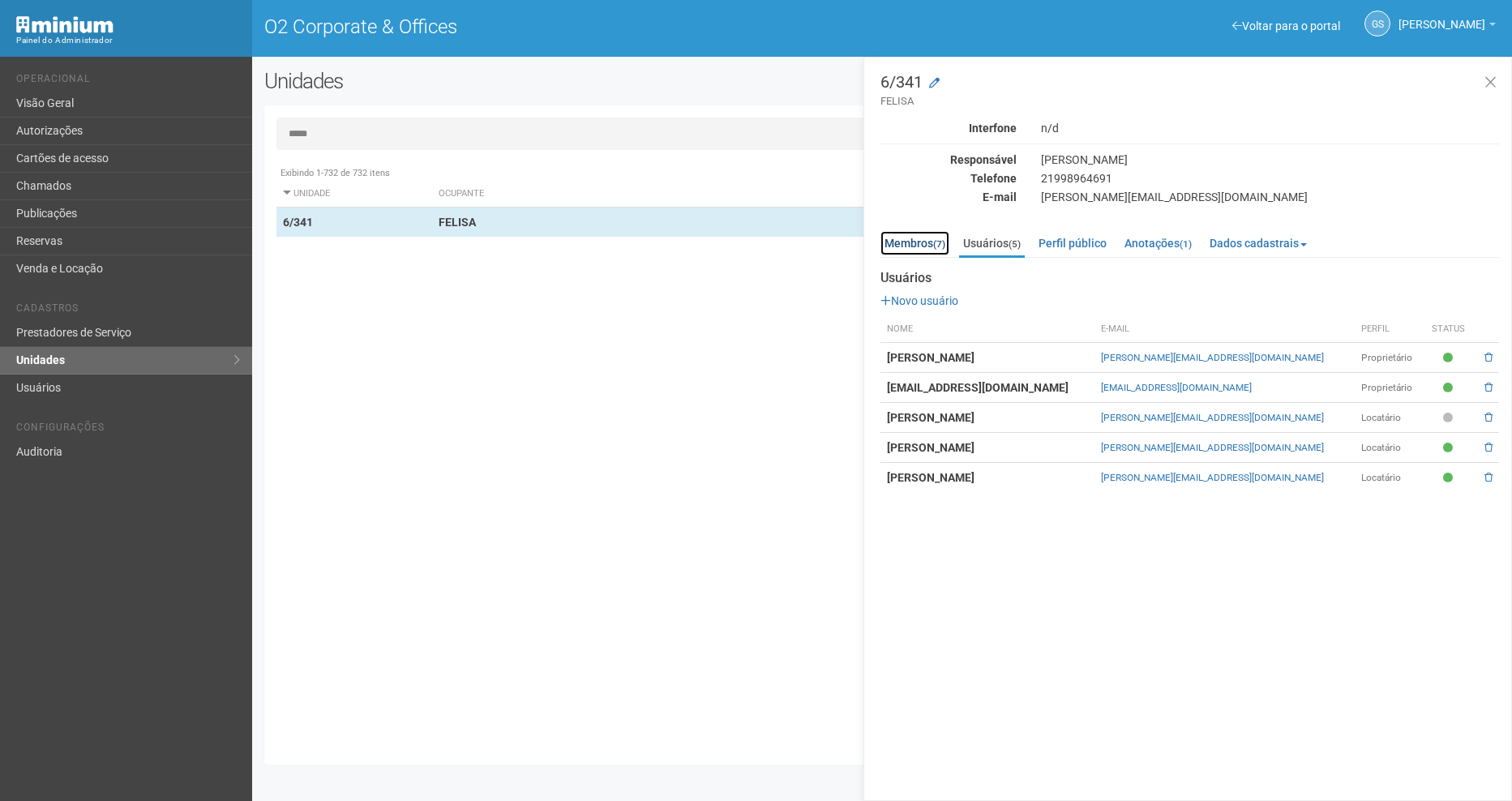
click at [910, 244] on link "Membros (7)" at bounding box center [915, 242] width 69 height 24
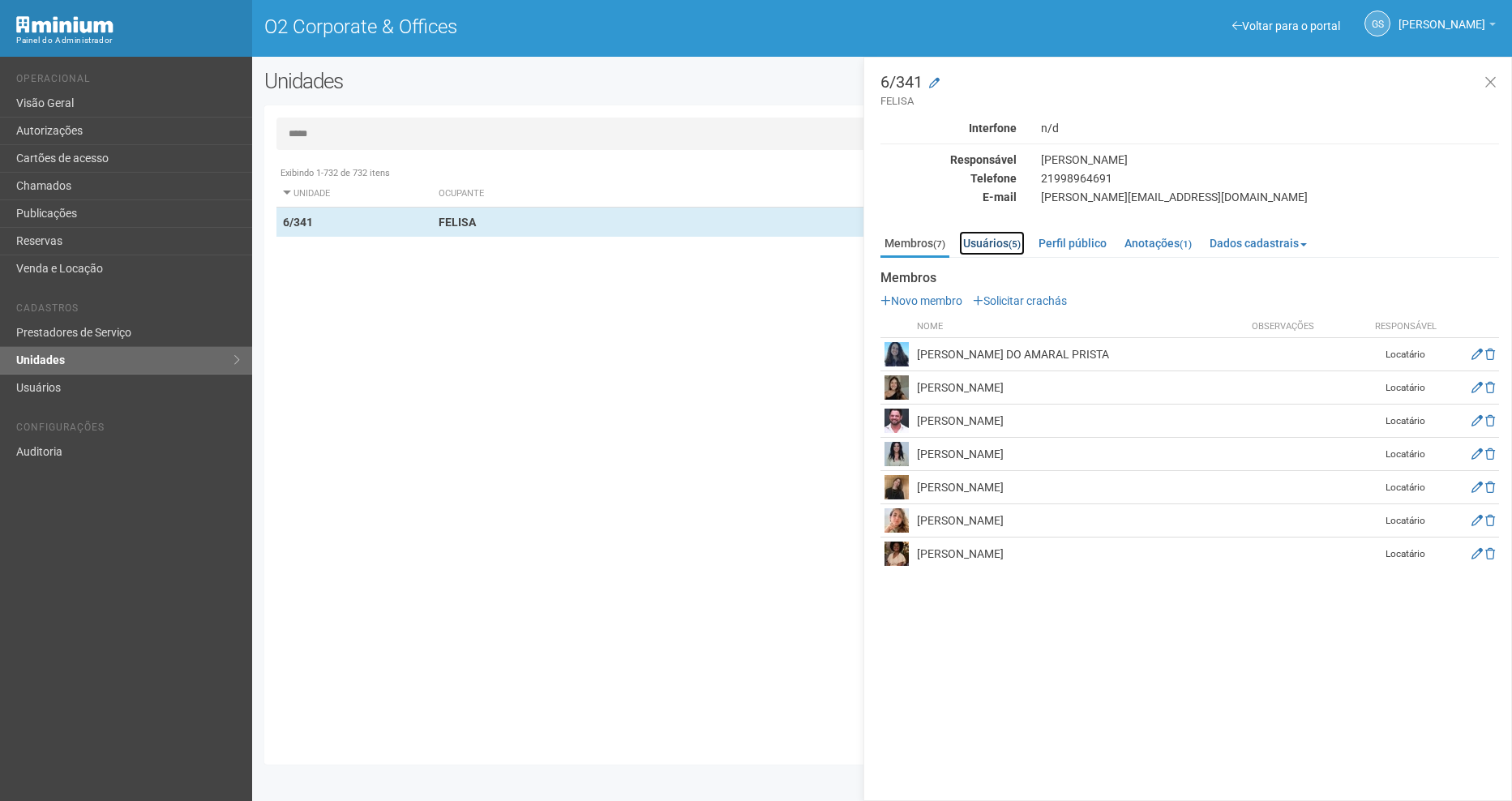
click at [1001, 247] on link "Usuários (5)" at bounding box center [992, 242] width 66 height 24
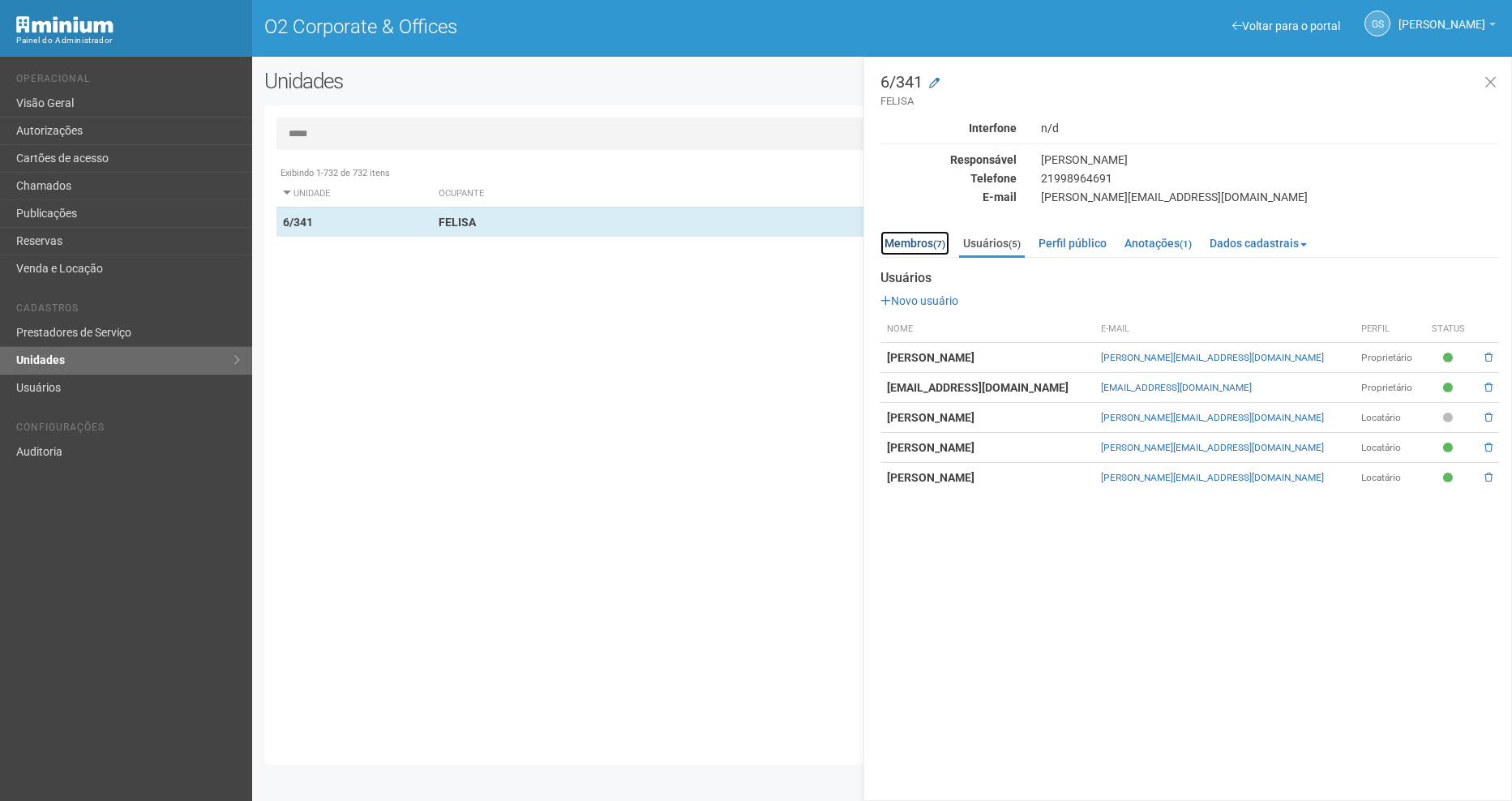
click at [905, 245] on link "Membros (7)" at bounding box center [915, 242] width 69 height 24
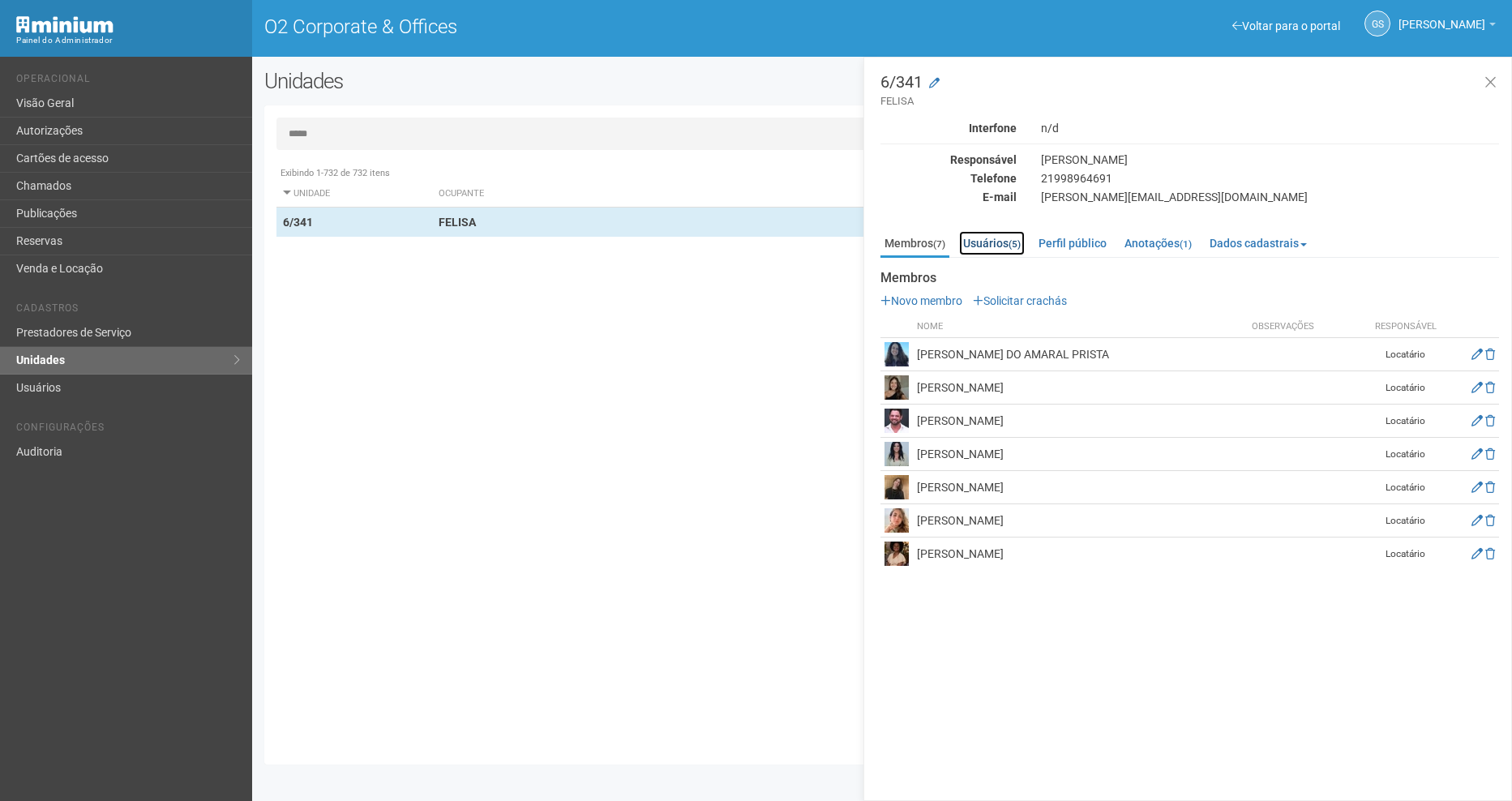
click at [999, 249] on link "Usuários (5)" at bounding box center [992, 242] width 66 height 24
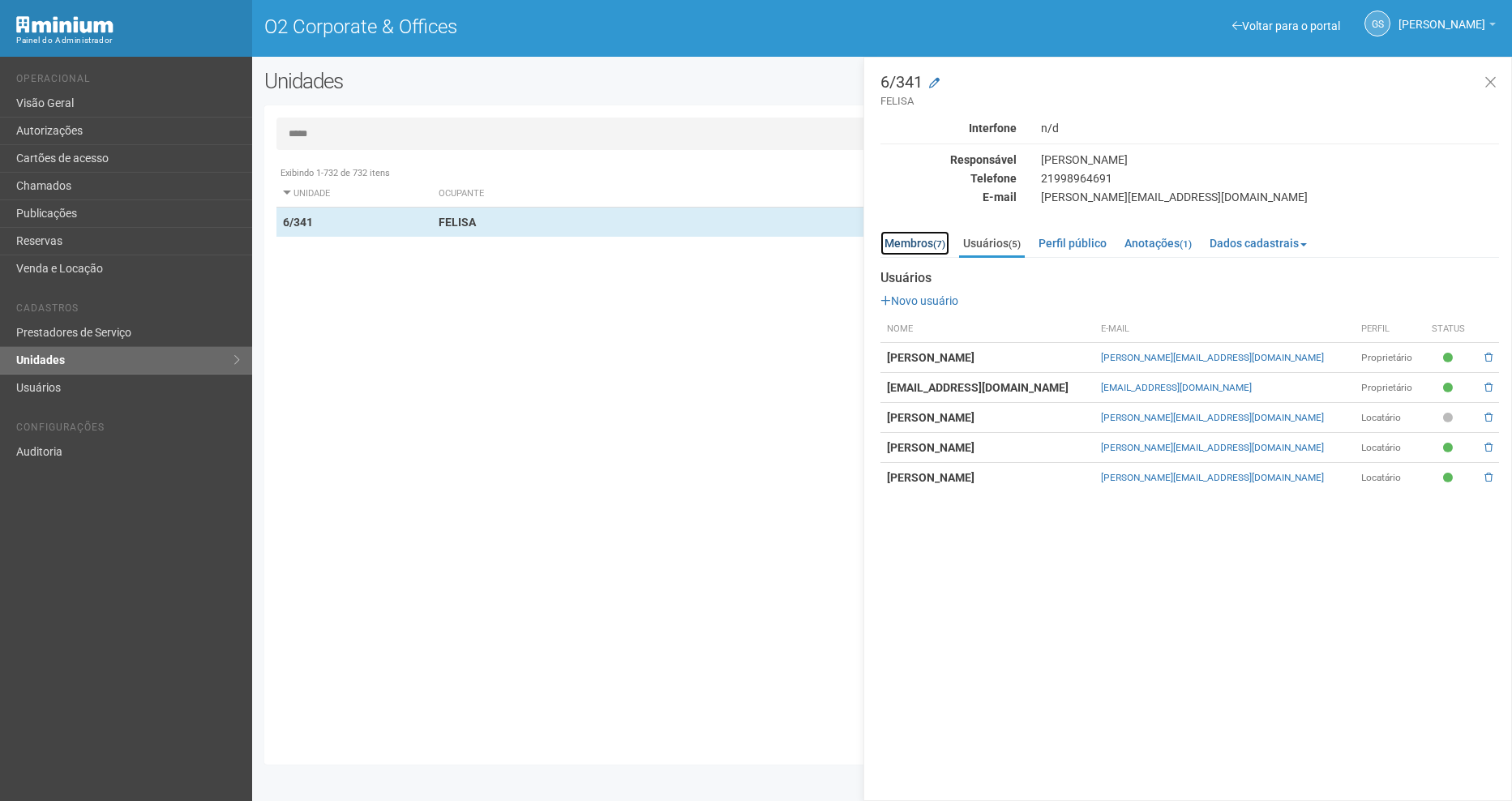
click at [910, 243] on link "Membros (7)" at bounding box center [915, 242] width 69 height 24
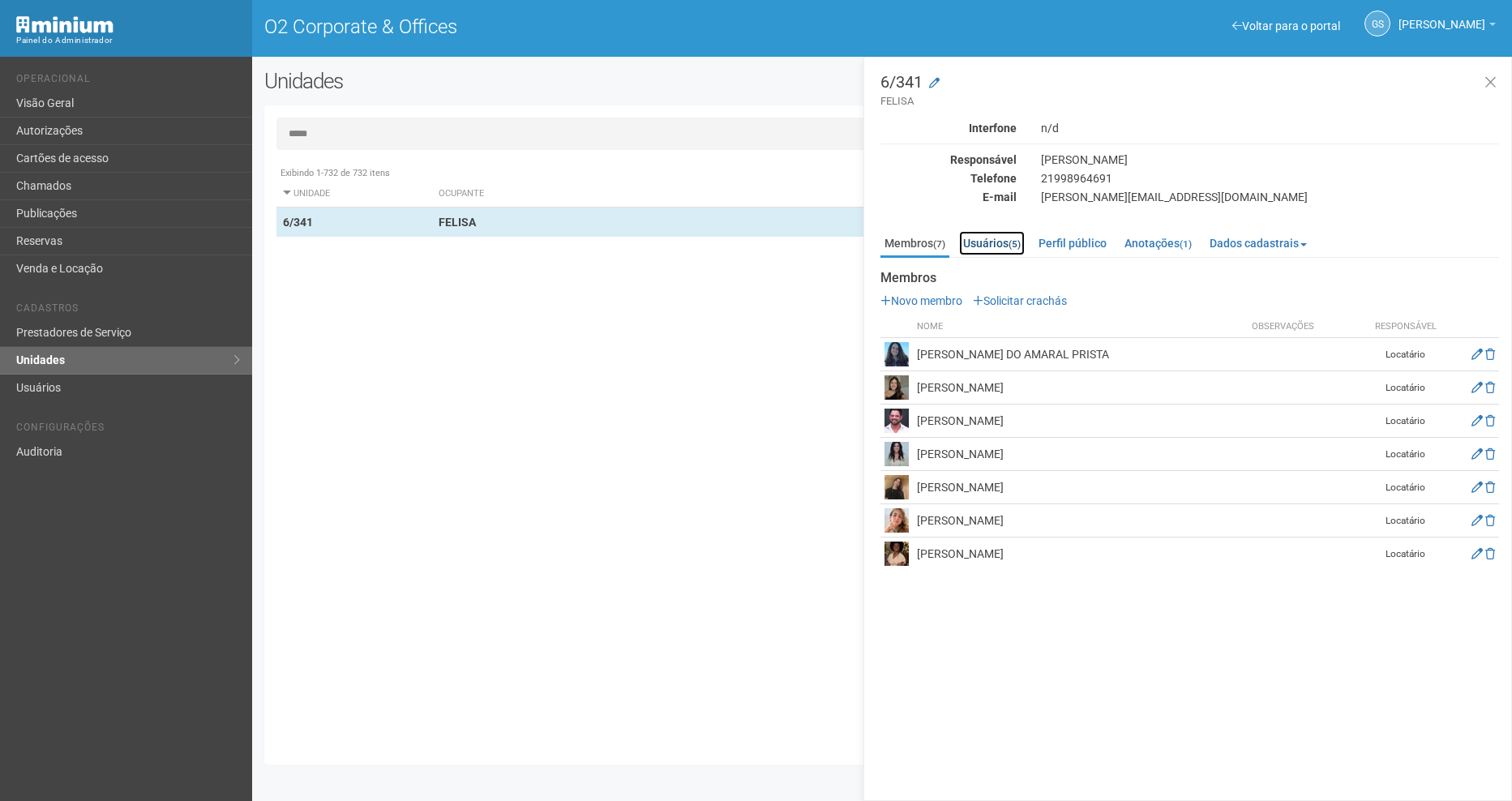
click at [998, 236] on link "Usuários (5)" at bounding box center [992, 242] width 66 height 24
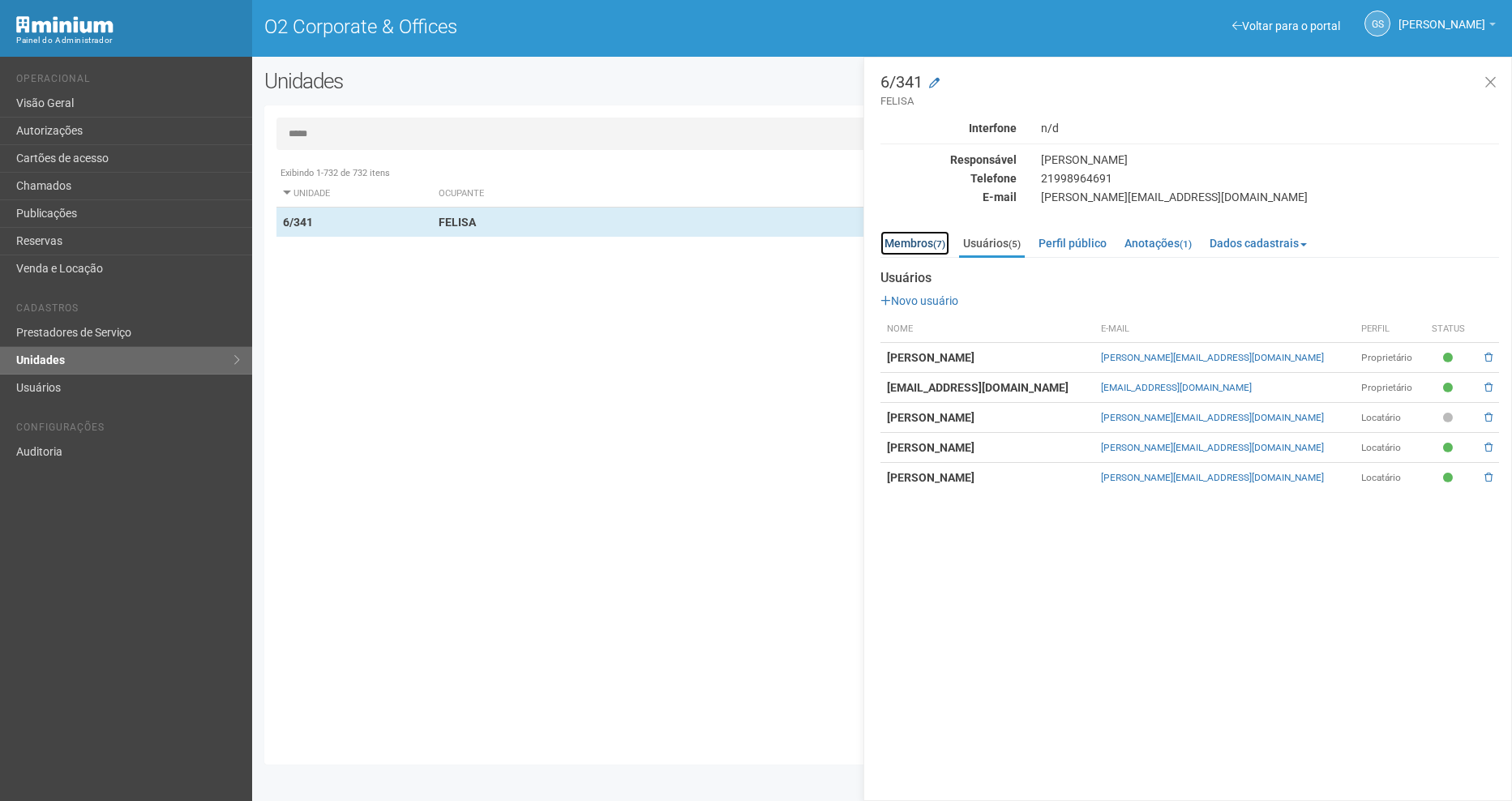
click at [913, 242] on link "Membros (7)" at bounding box center [915, 242] width 69 height 24
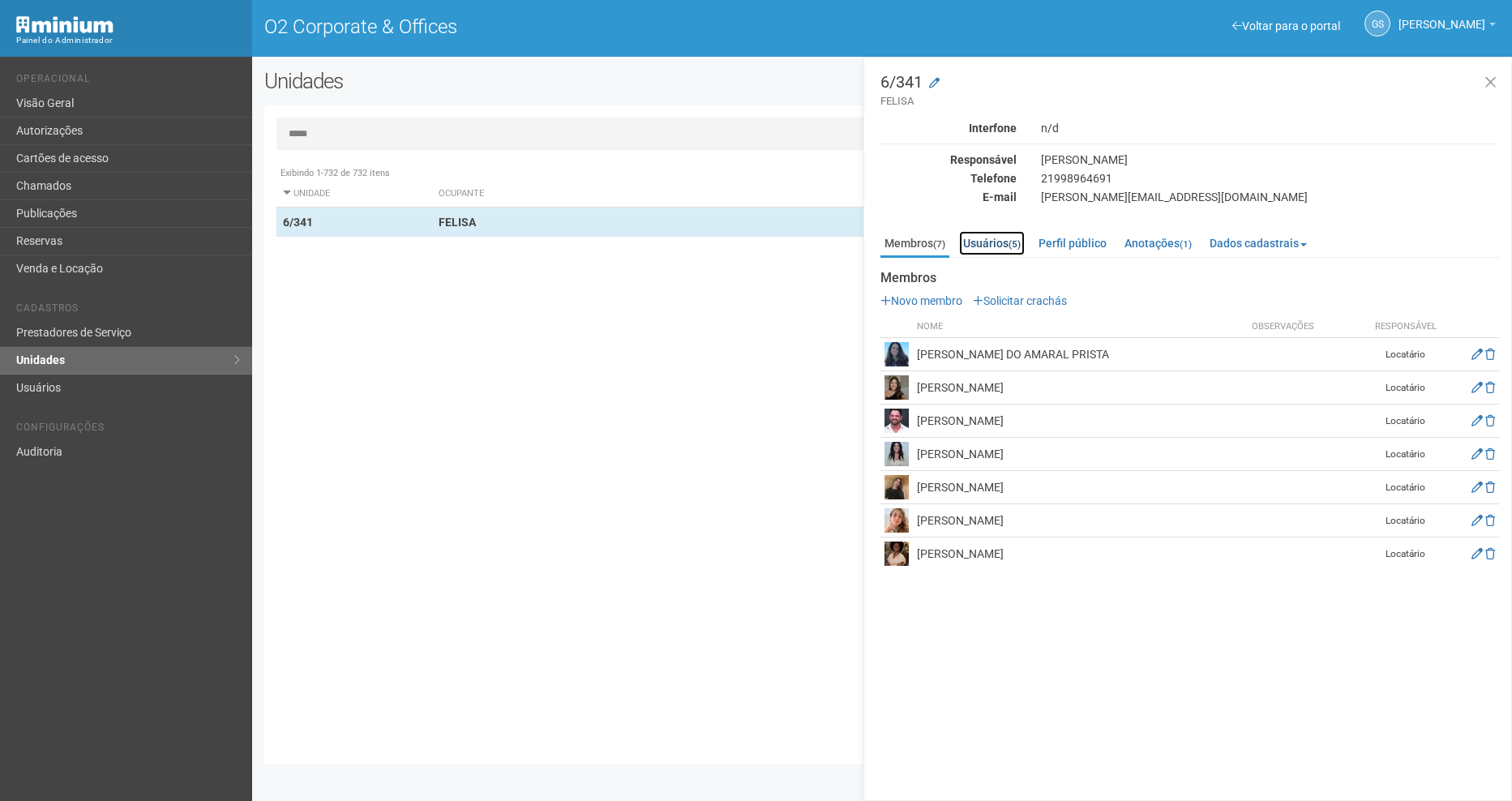
click at [1002, 233] on link "Usuários (5)" at bounding box center [992, 242] width 66 height 24
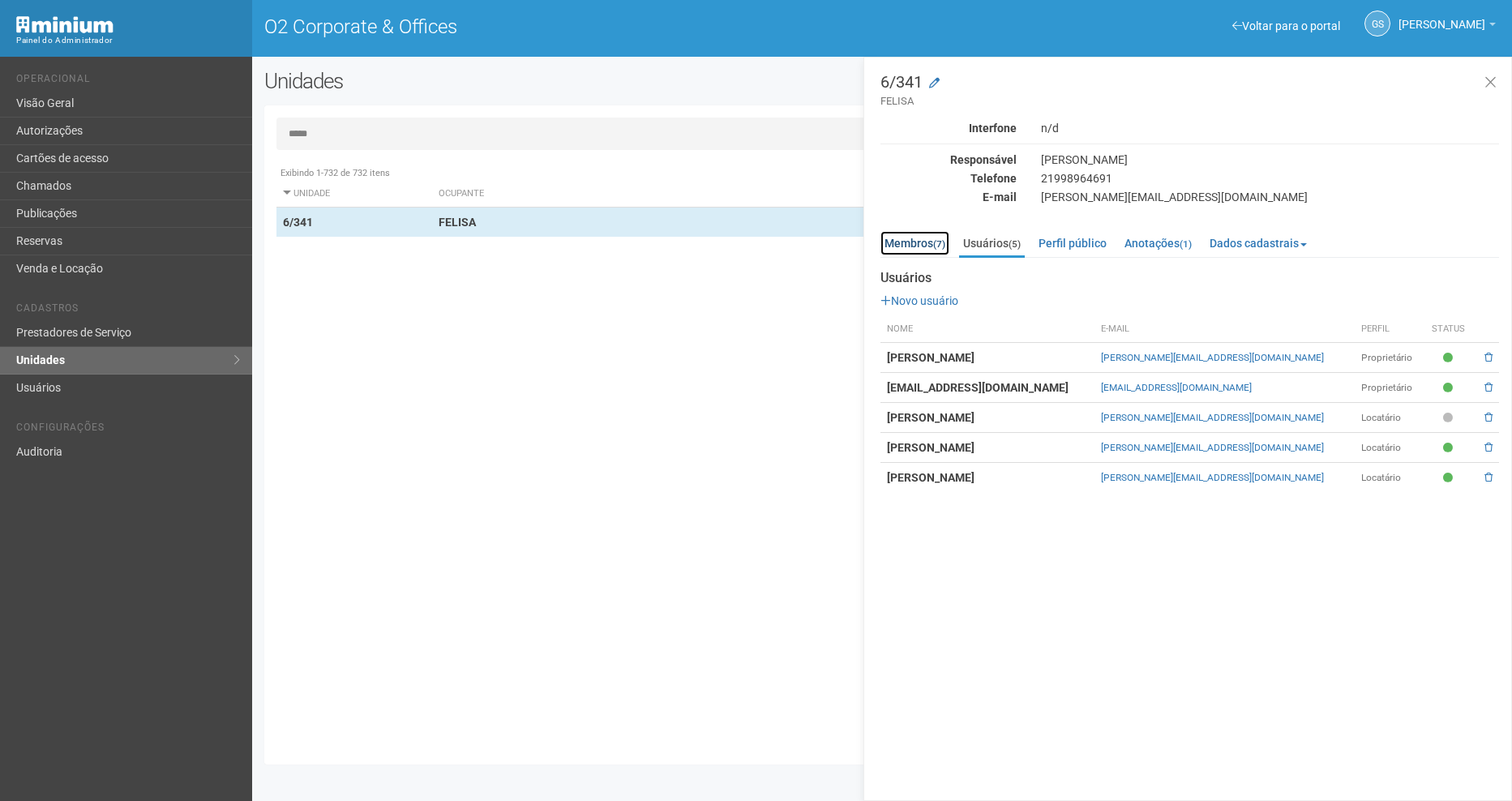
click at [930, 248] on link "Membros (7)" at bounding box center [915, 242] width 69 height 24
